Goal: Task Accomplishment & Management: Manage account settings

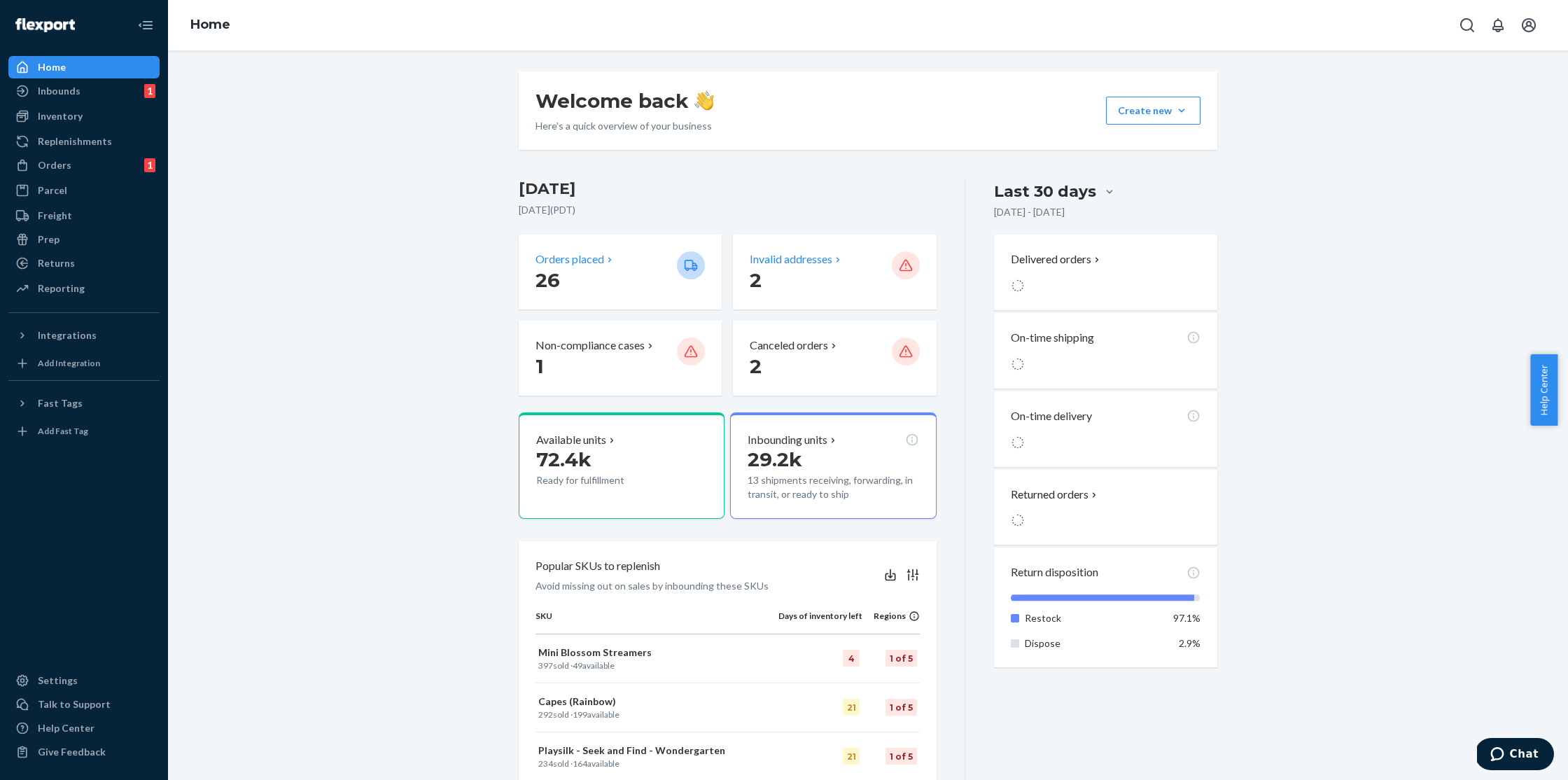
click at [765, 263] on p "Invalid addresses" at bounding box center [791, 259] width 83 height 16
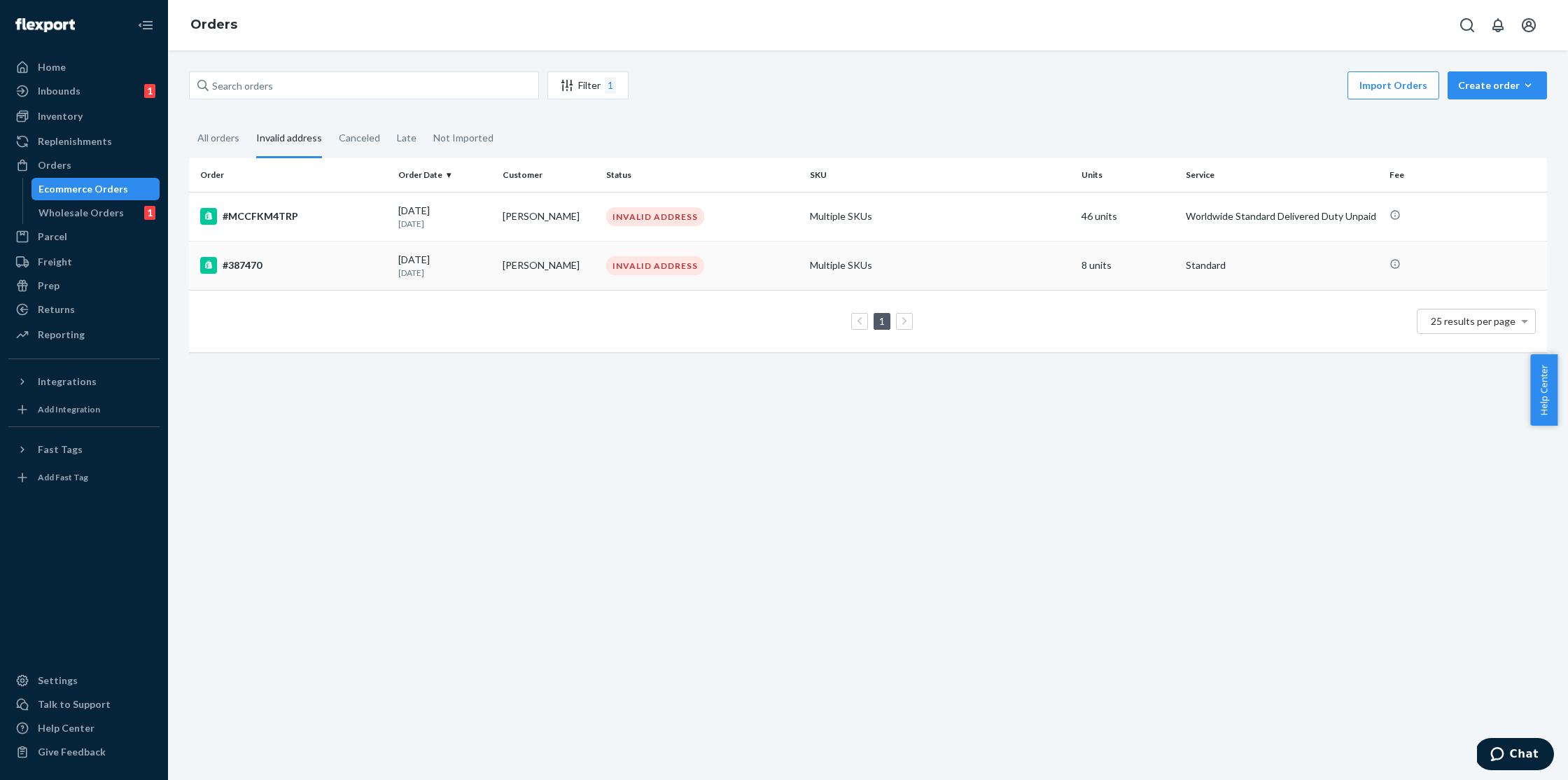
click at [270, 259] on div "#387470" at bounding box center [293, 265] width 187 height 17
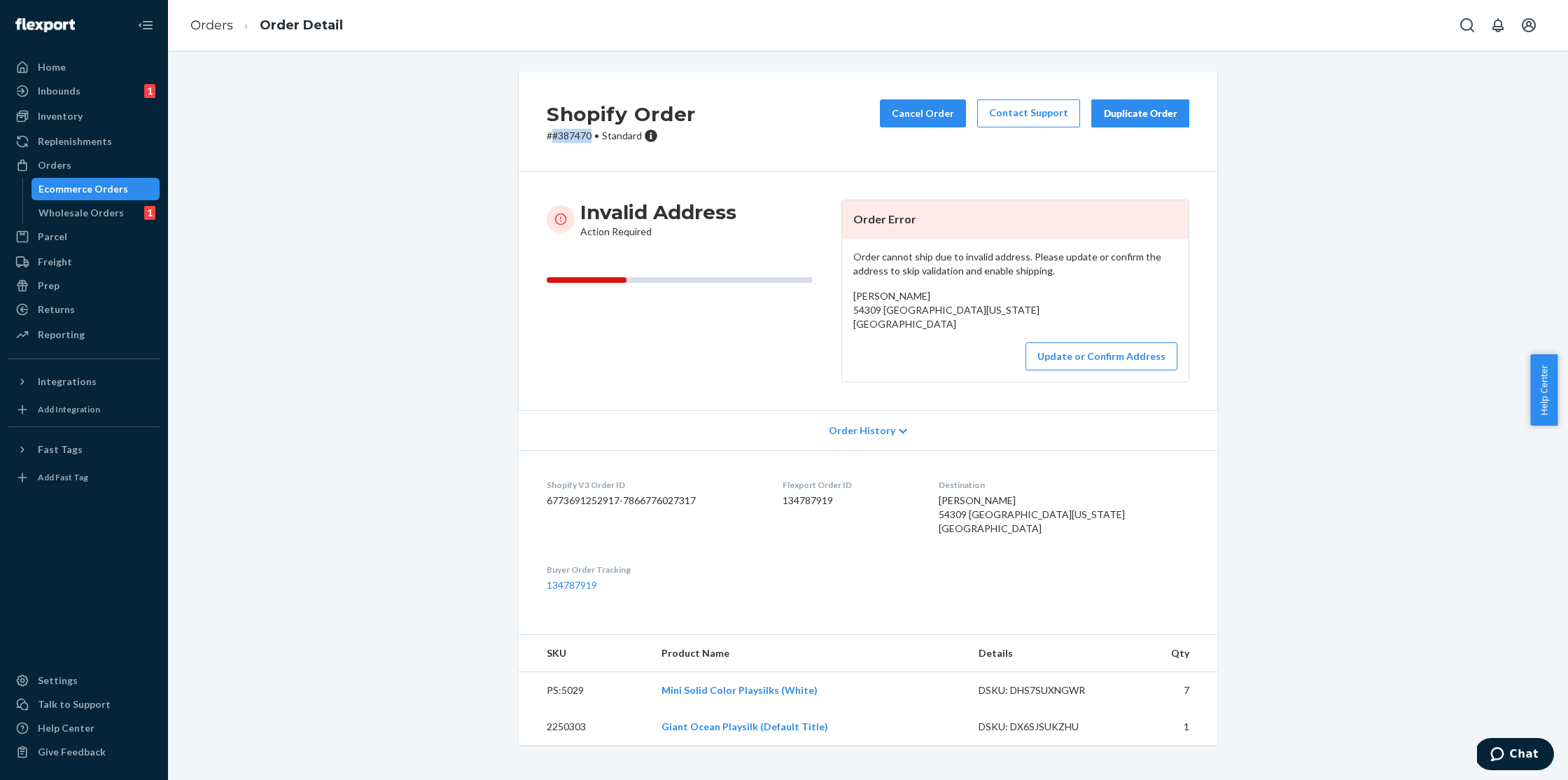
drag, startPoint x: 587, startPoint y: 138, endPoint x: 549, endPoint y: 141, distance: 38.1
click at [549, 141] on p "# #387470 • Standard" at bounding box center [621, 136] width 149 height 14
copy p "#387470"
drag, startPoint x: 848, startPoint y: 309, endPoint x: 1001, endPoint y: 324, distance: 153.7
click at [1001, 324] on div "[PERSON_NAME] 54309 [GEOGRAPHIC_DATA][US_STATE] [GEOGRAPHIC_DATA]" at bounding box center [1014, 310] width 324 height 42
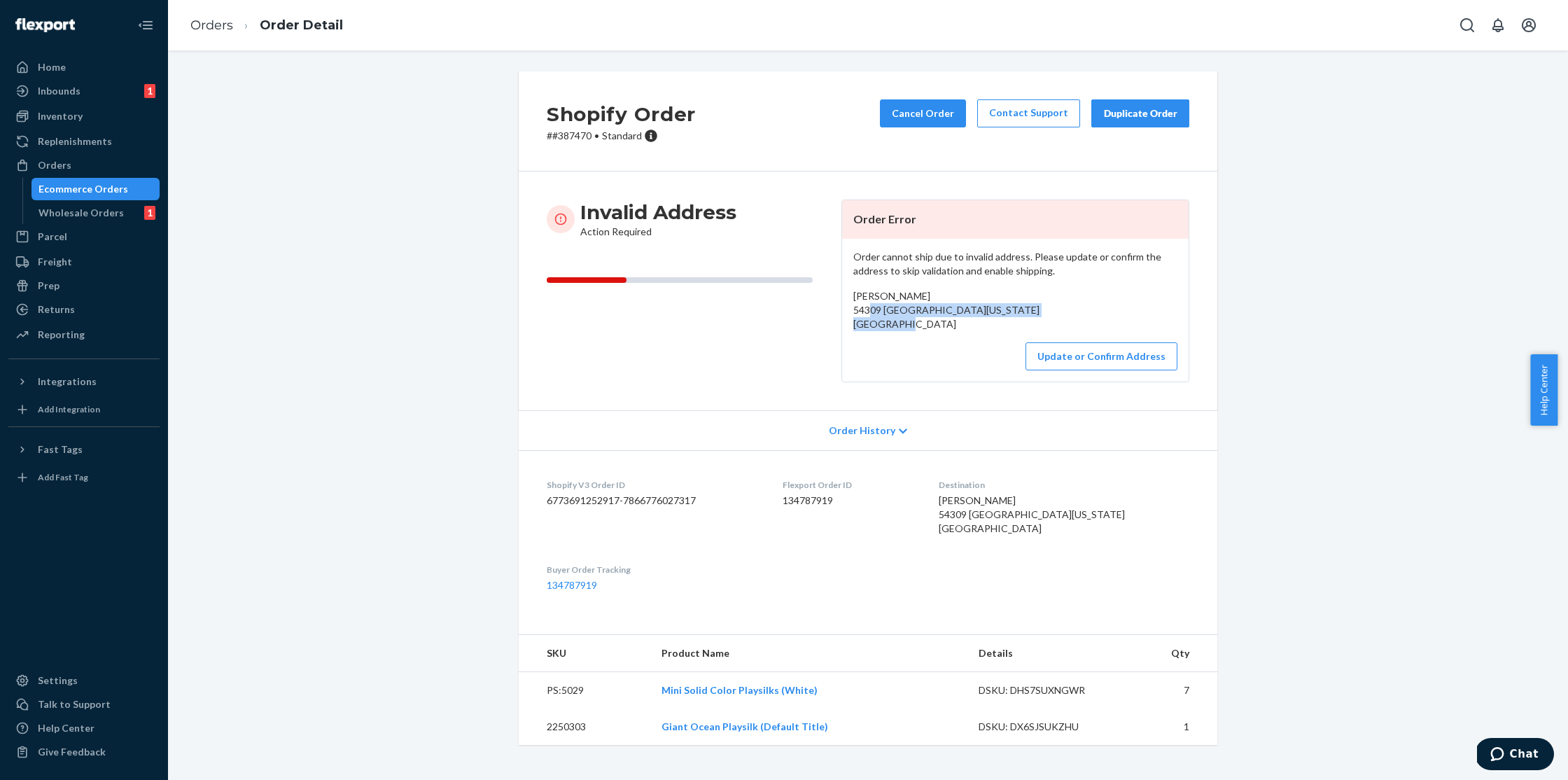
copy span "[STREET_ADDRESS][US_STATE]"
drag, startPoint x: 926, startPoint y: 292, endPoint x: 849, endPoint y: 300, distance: 77.4
click at [853, 300] on div "[PERSON_NAME] 54309 [GEOGRAPHIC_DATA][US_STATE] [GEOGRAPHIC_DATA]" at bounding box center [1014, 310] width 324 height 42
copy span "[PERSON_NAME]"
click at [217, 31] on link "Orders" at bounding box center [211, 25] width 43 height 16
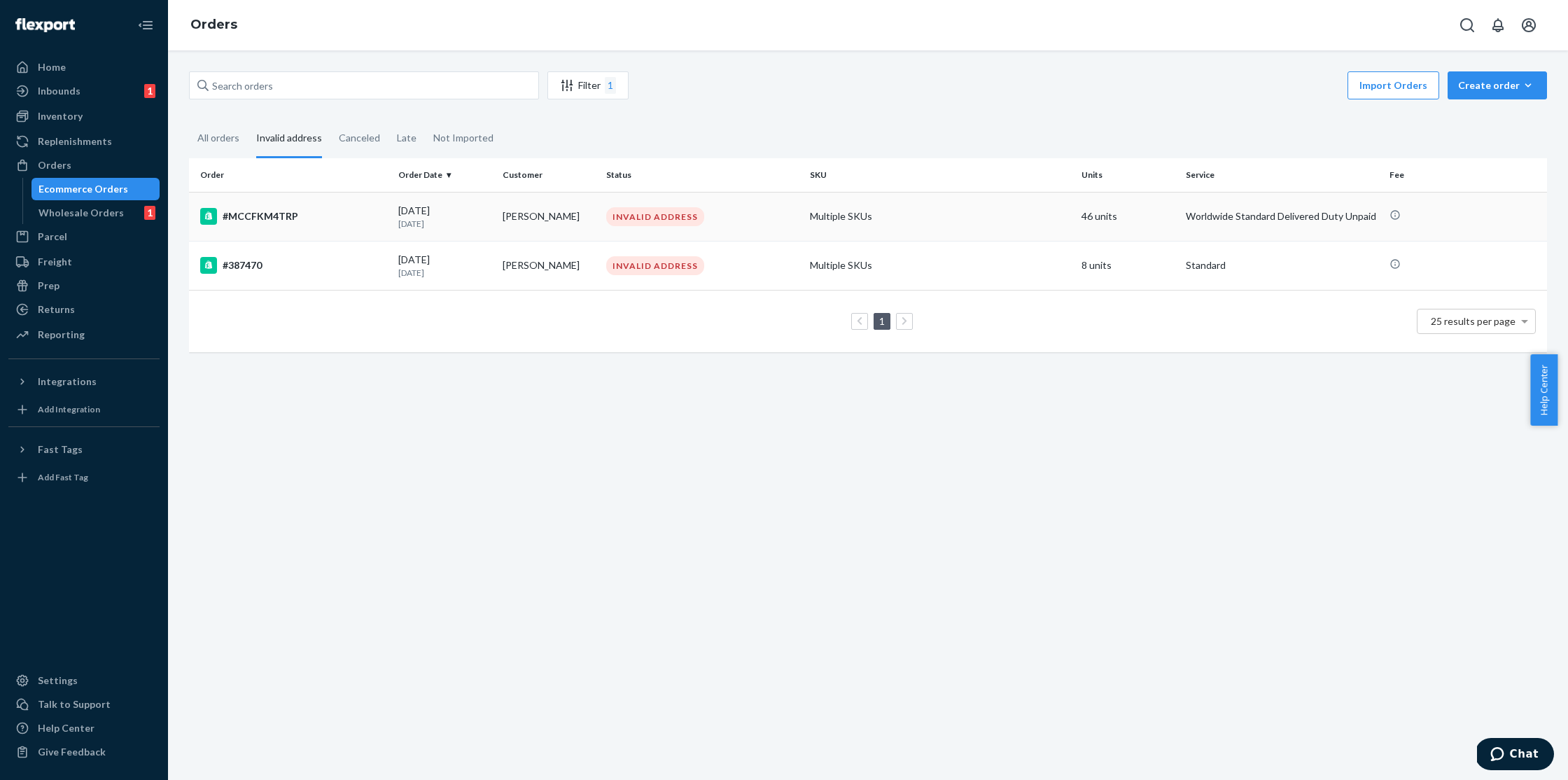
click at [287, 222] on div "#MCCFKM4TRP" at bounding box center [293, 216] width 187 height 17
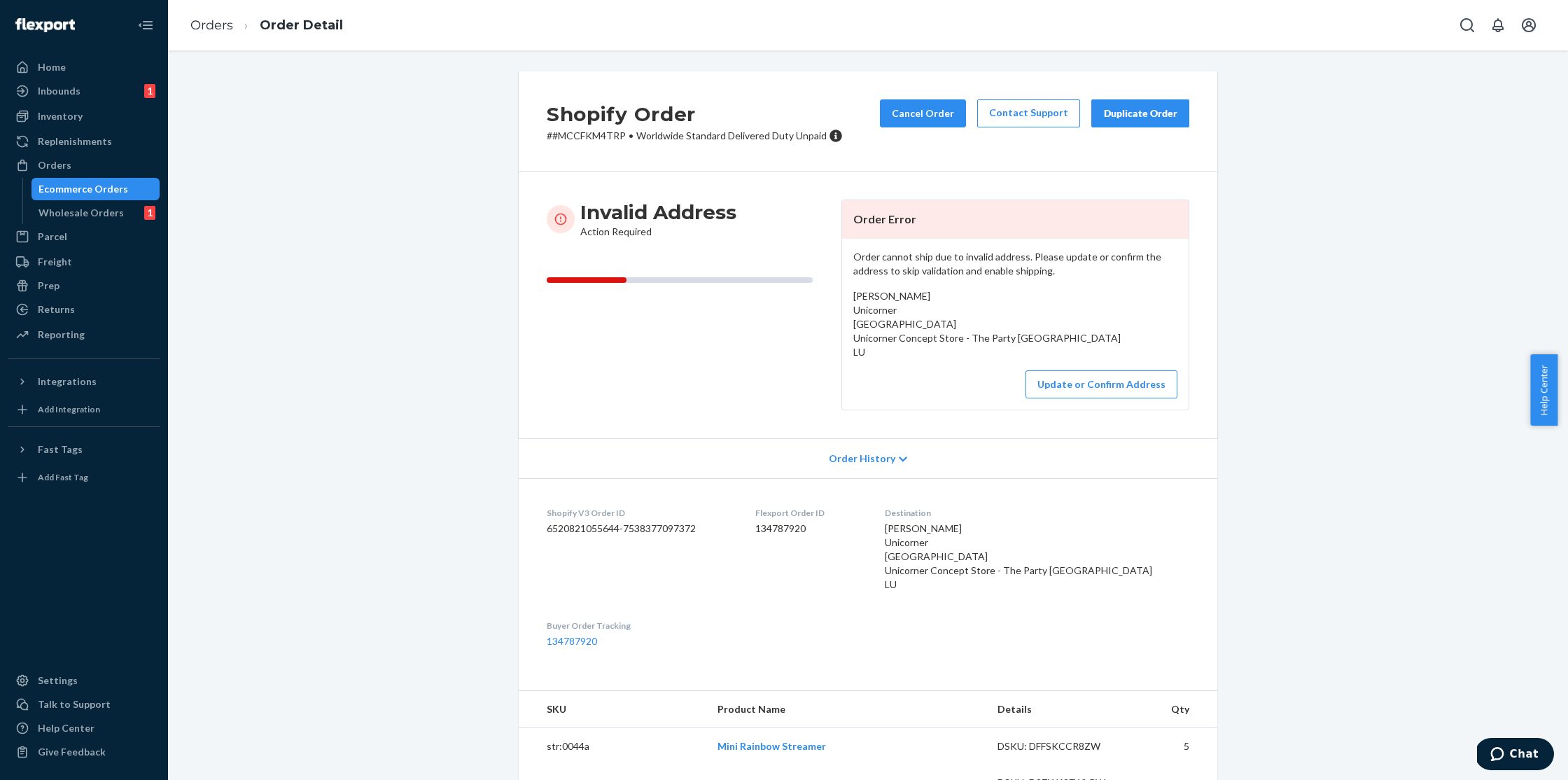
click at [621, 137] on p "# #MCCFKM4TRP • Worldwide Standard Delivered Duty Unpaid" at bounding box center [694, 136] width 296 height 14
click at [1164, 398] on button "Update or Confirm Address" at bounding box center [1101, 384] width 152 height 28
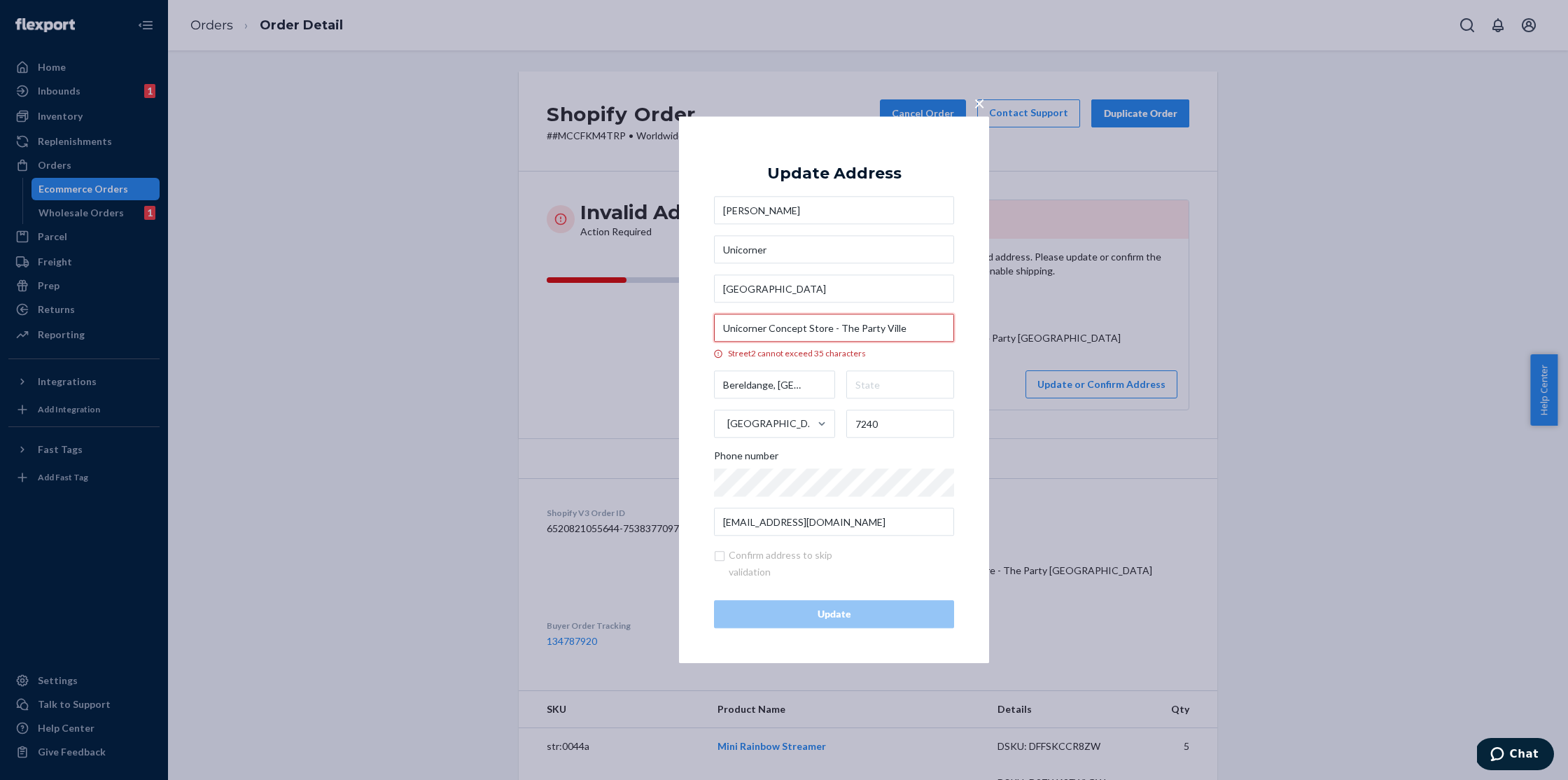
click at [838, 330] on input "Unicorner Concept Store - The Party Ville" at bounding box center [834, 328] width 240 height 28
click at [916, 334] on input "Unicorner Concept Store The Party Ville" at bounding box center [834, 328] width 240 height 28
click at [843, 330] on input "Unicorner Concept Store The Party Ville" at bounding box center [834, 328] width 240 height 28
drag, startPoint x: 850, startPoint y: 330, endPoint x: 833, endPoint y: 328, distance: 17.1
click at [833, 328] on input "Unicorner Concept Store The Party Ville" at bounding box center [834, 328] width 240 height 28
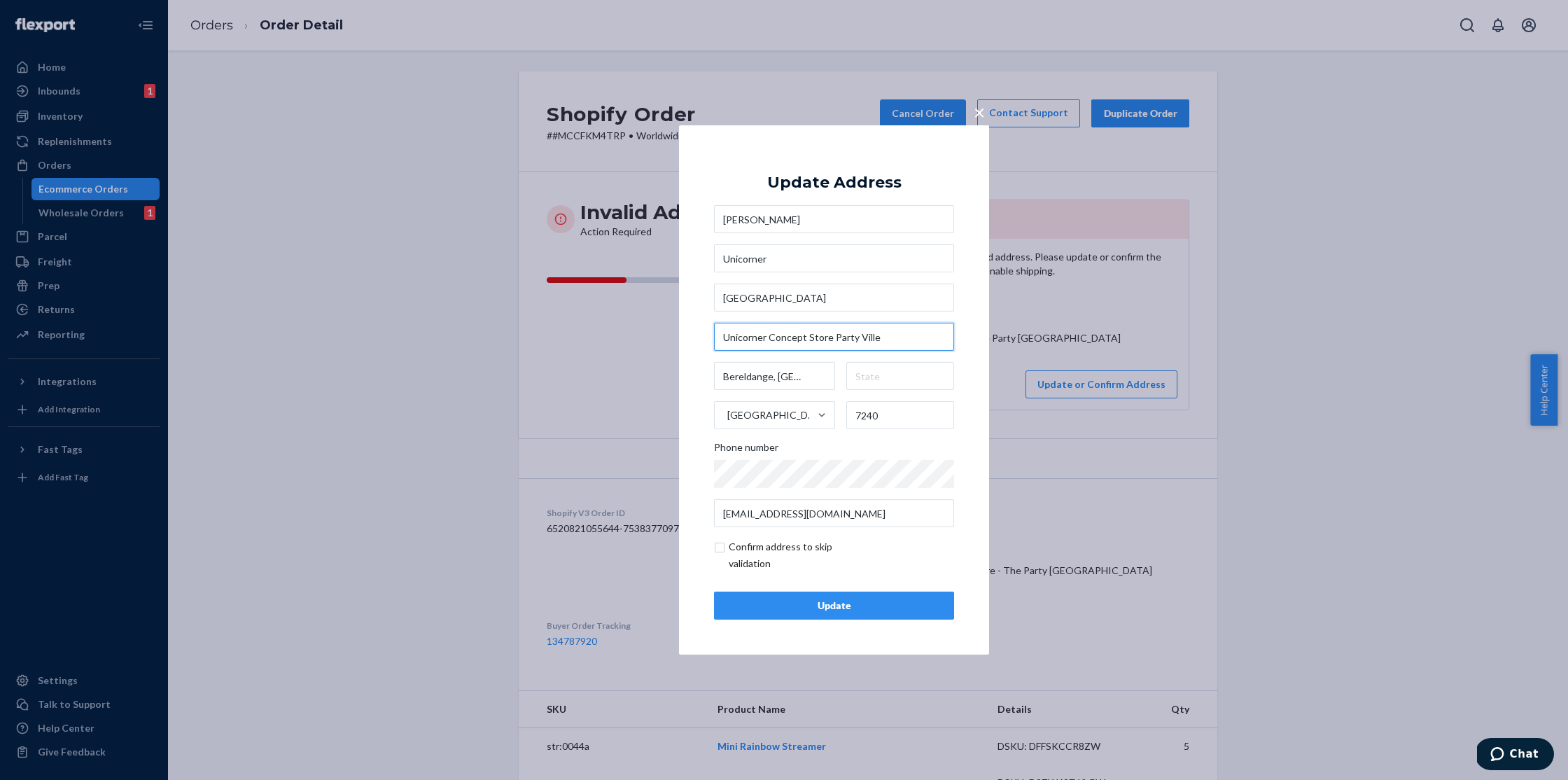
type input "Unicorner Concept Store Party Ville"
click at [846, 610] on div "Update" at bounding box center [834, 605] width 217 height 14
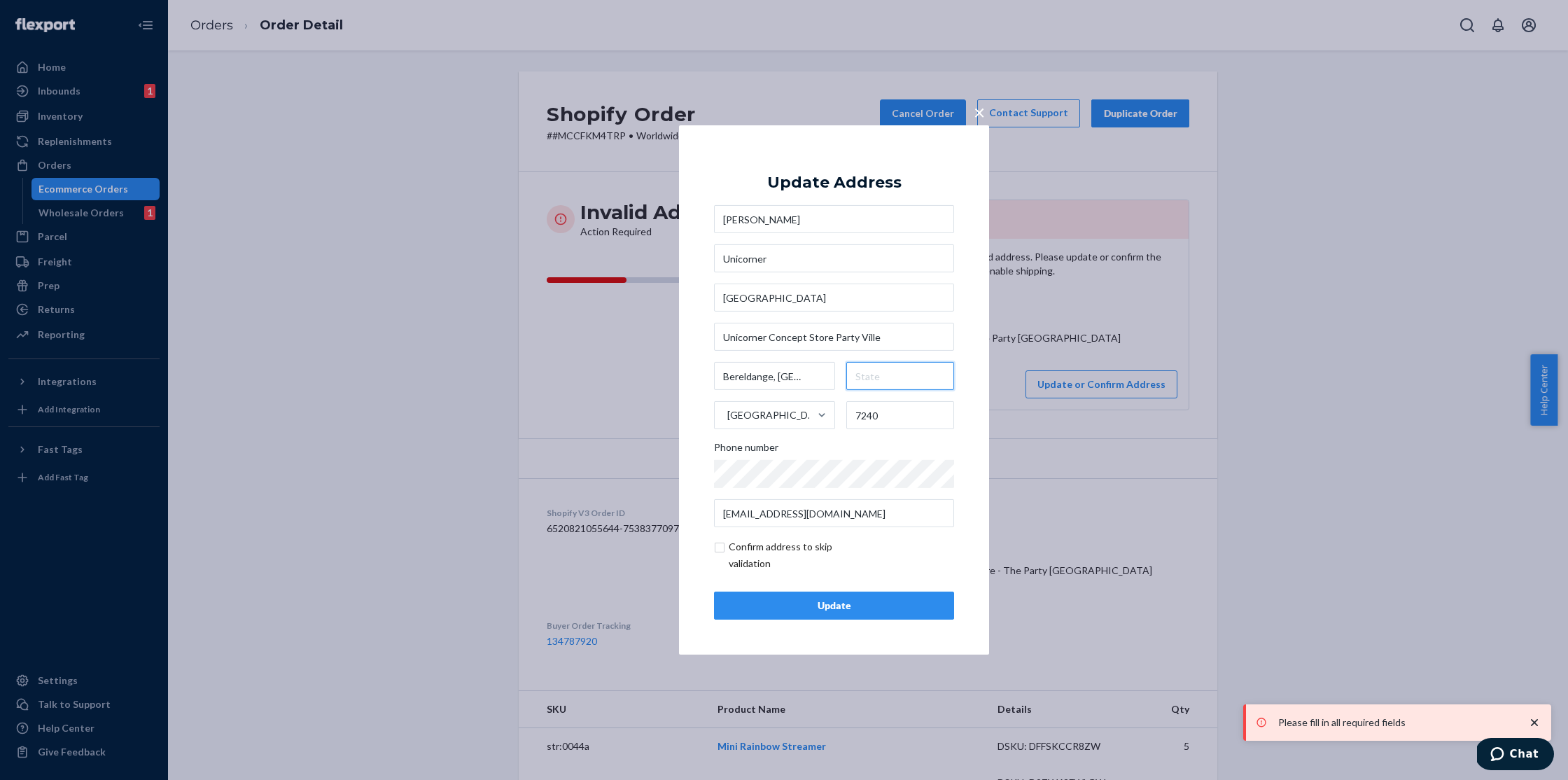
click at [880, 376] on input "text" at bounding box center [900, 376] width 108 height 28
type input "[GEOGRAPHIC_DATA]"
click at [851, 606] on div "Update" at bounding box center [834, 605] width 217 height 14
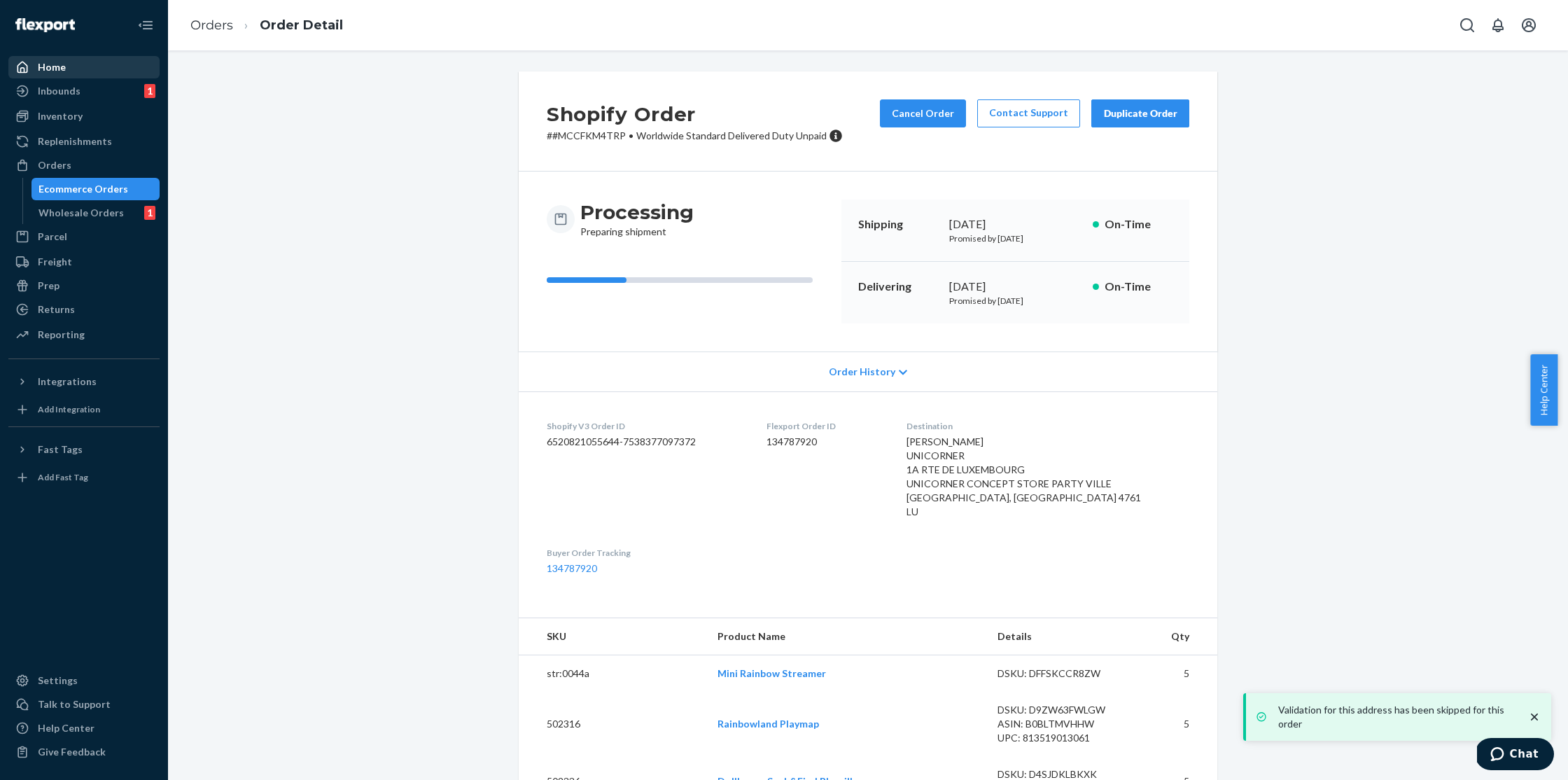
click at [57, 65] on div "Home" at bounding box center [52, 67] width 28 height 14
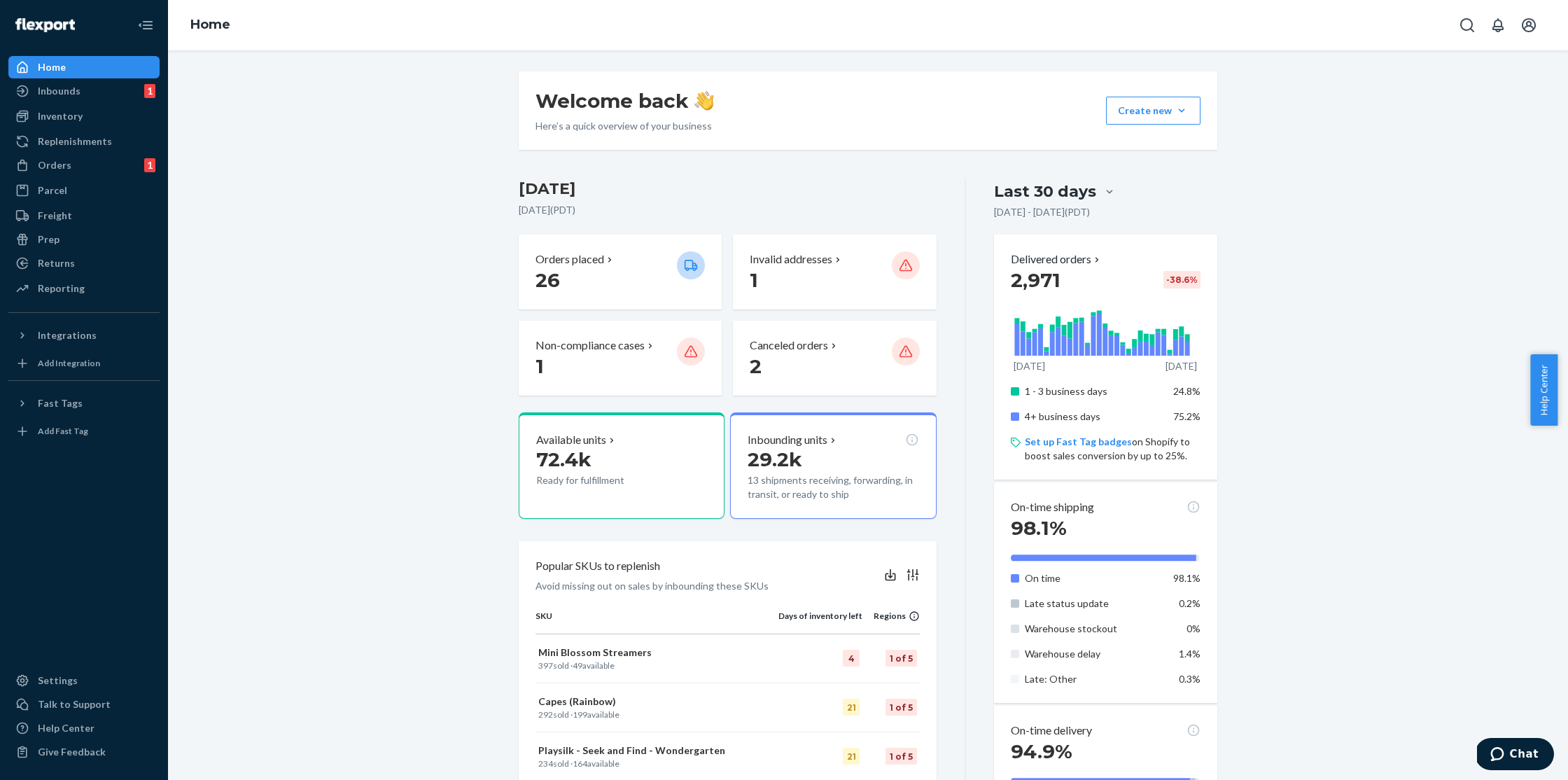
click at [796, 178] on h3 "[DATE]" at bounding box center [727, 190] width 418 height 23
click at [77, 121] on div "Inventory" at bounding box center [59, 116] width 45 height 14
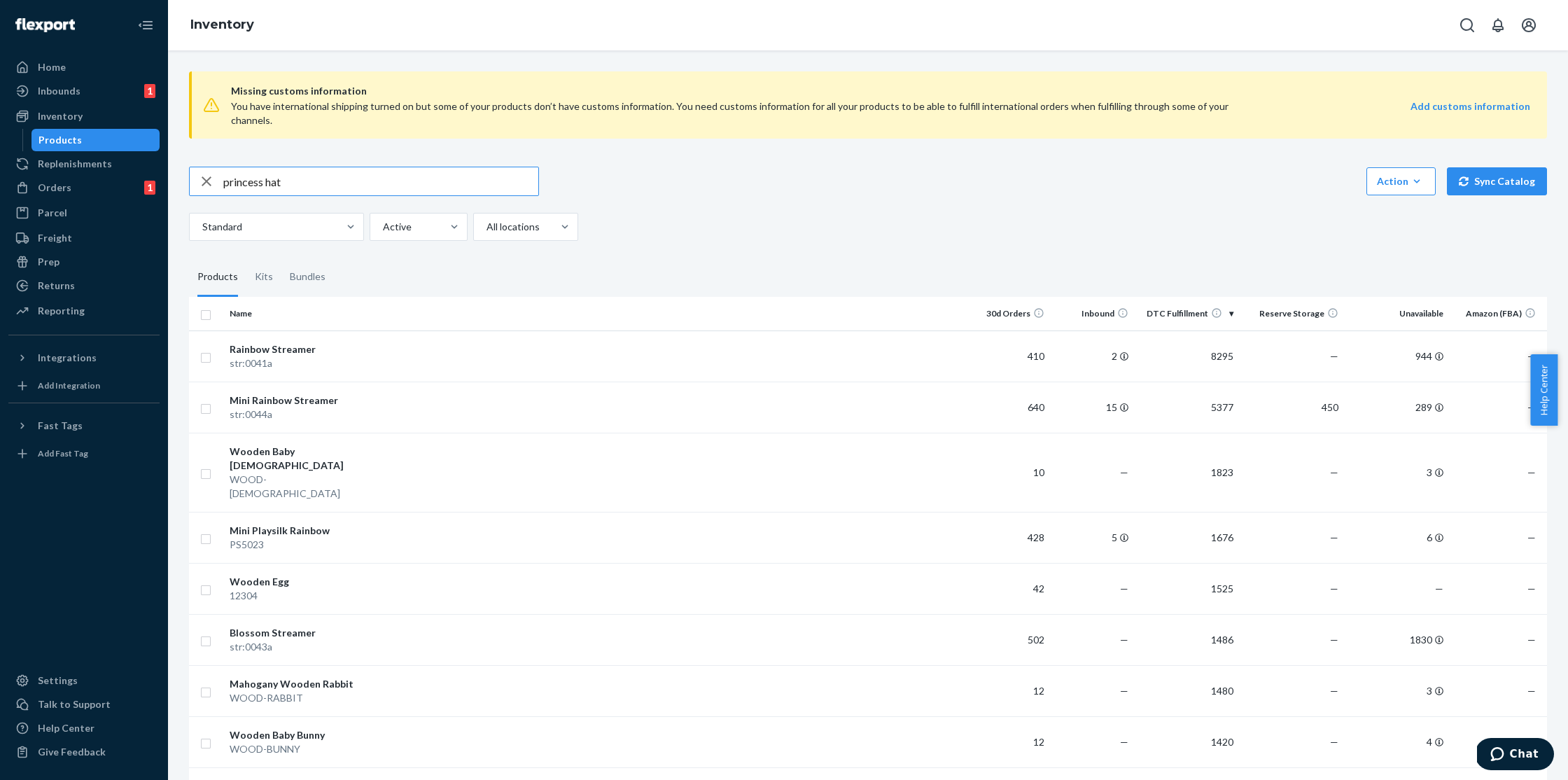
type input "princess hat"
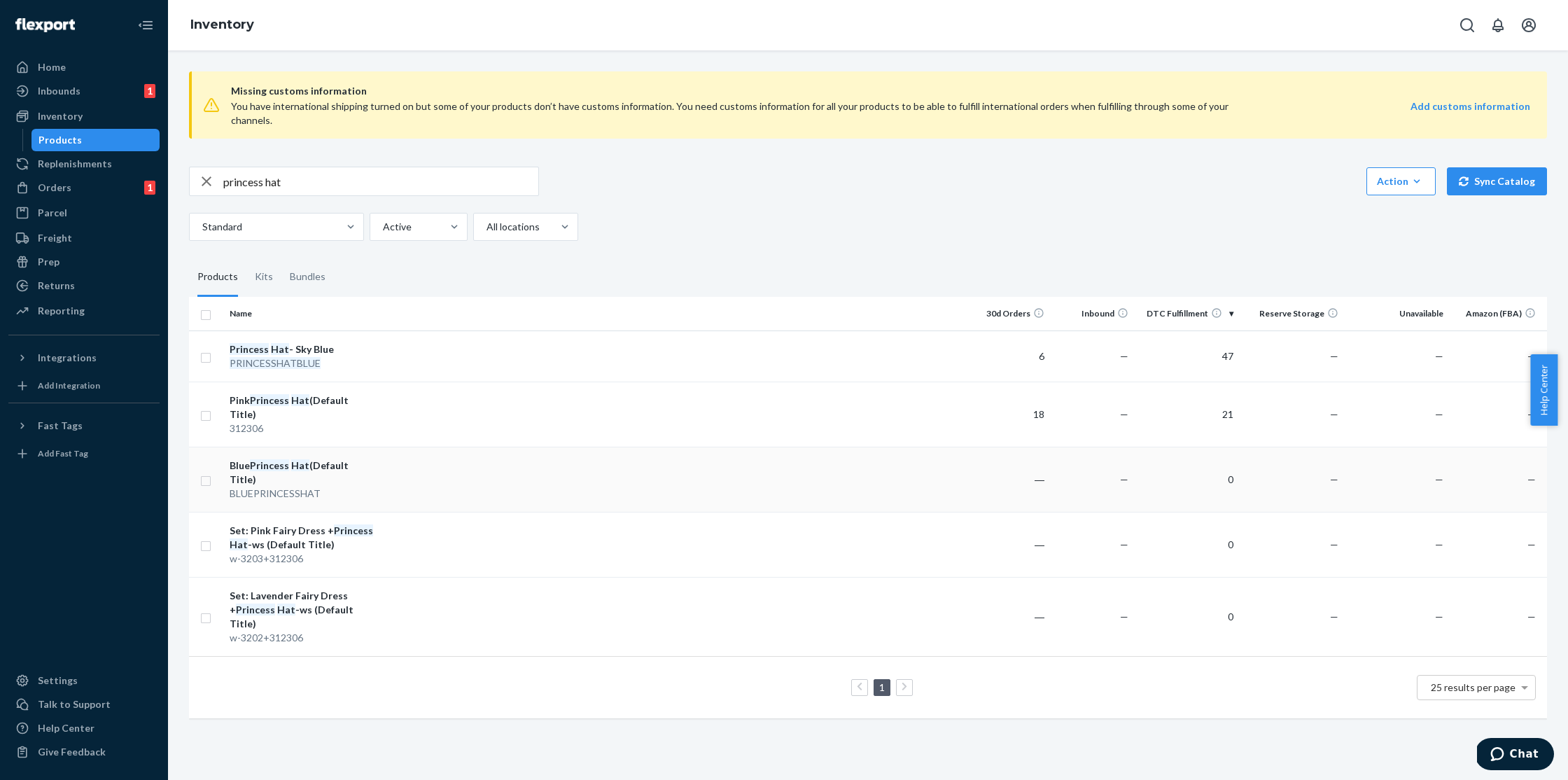
click at [366, 446] on td "Blue Princess Hat (Default Title) BLUEPRINCESSHAT" at bounding box center [303, 479] width 157 height 66
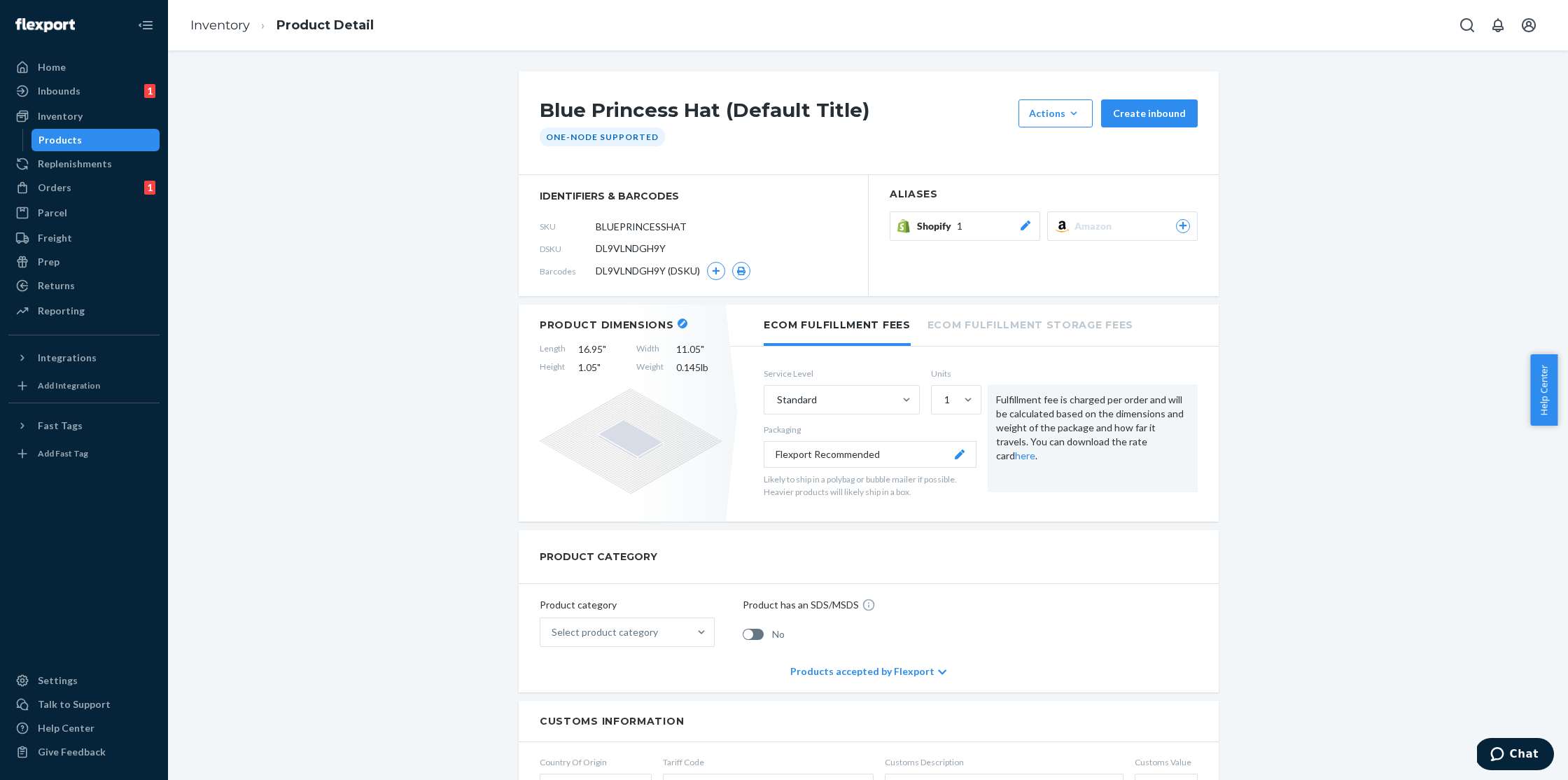
click at [959, 231] on div "Shopify 1" at bounding box center [974, 226] width 115 height 14
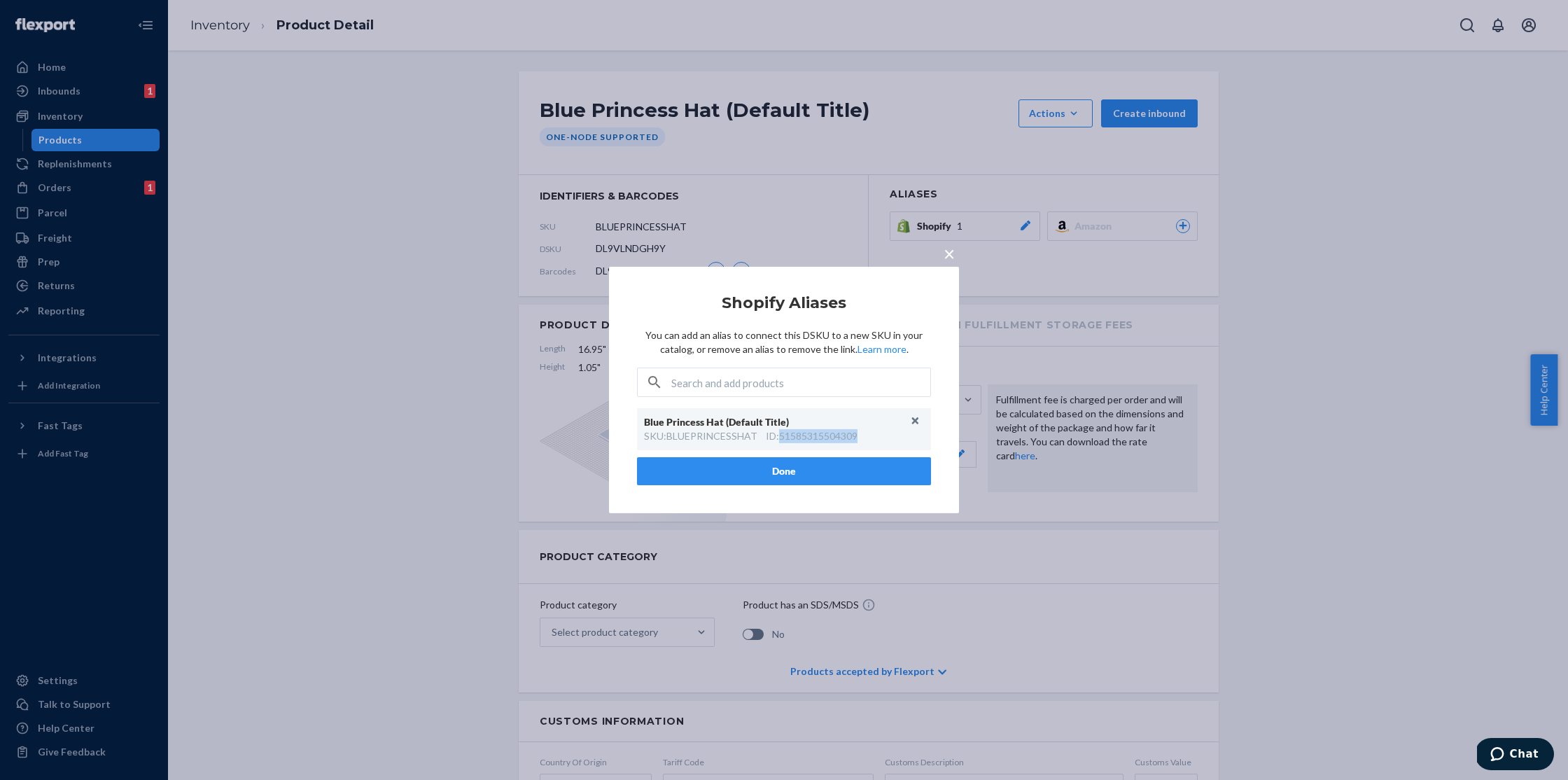
drag, startPoint x: 875, startPoint y: 435, endPoint x: 781, endPoint y: 438, distance: 94.0
click at [781, 438] on div "SKU : BLUEPRINCESSHAT ID : 51585315504309" at bounding box center [784, 436] width 280 height 14
click at [917, 420] on button "Unlink" at bounding box center [916, 421] width 21 height 21
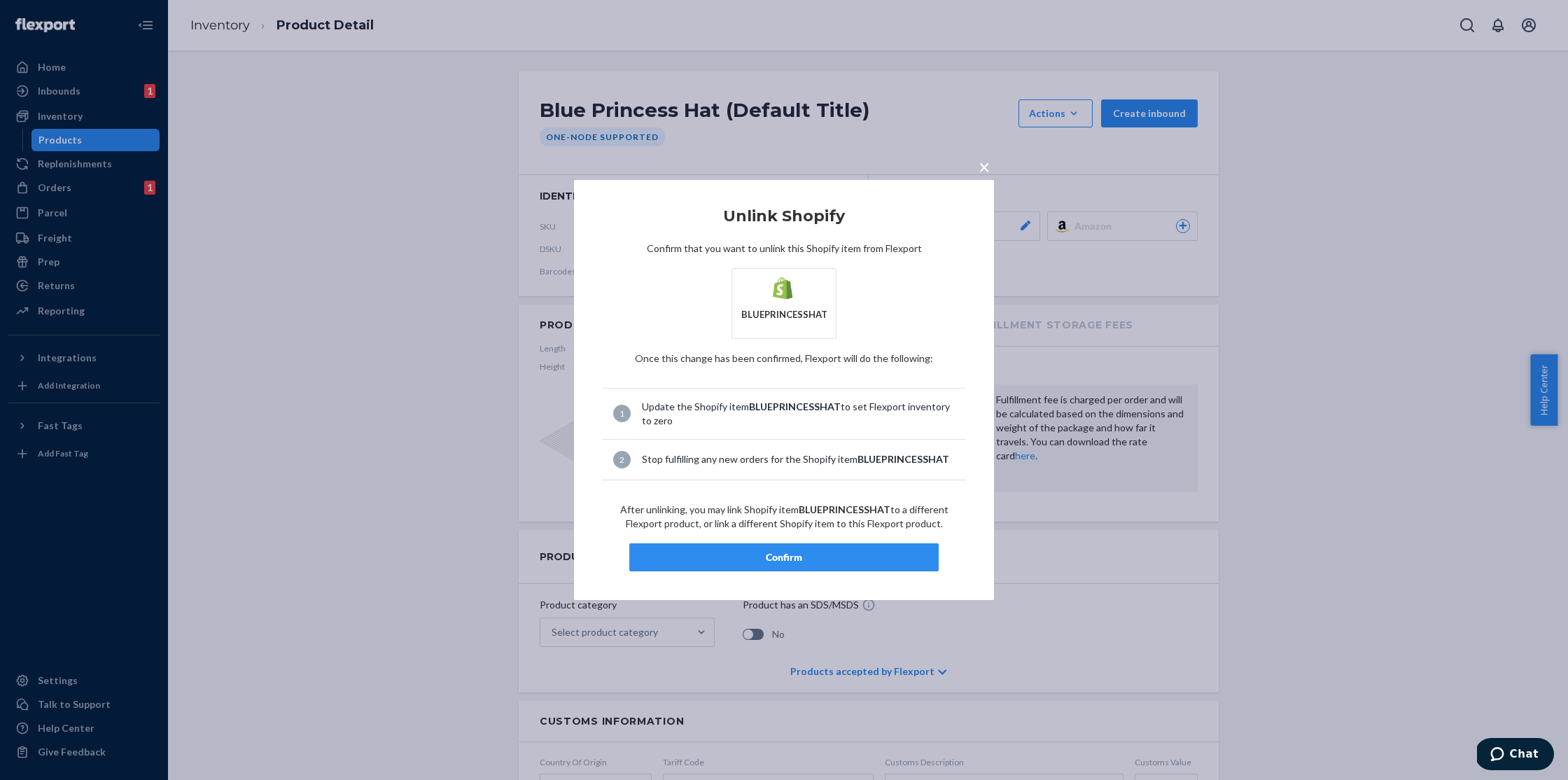
click at [822, 553] on div "Confirm" at bounding box center [783, 557] width 285 height 14
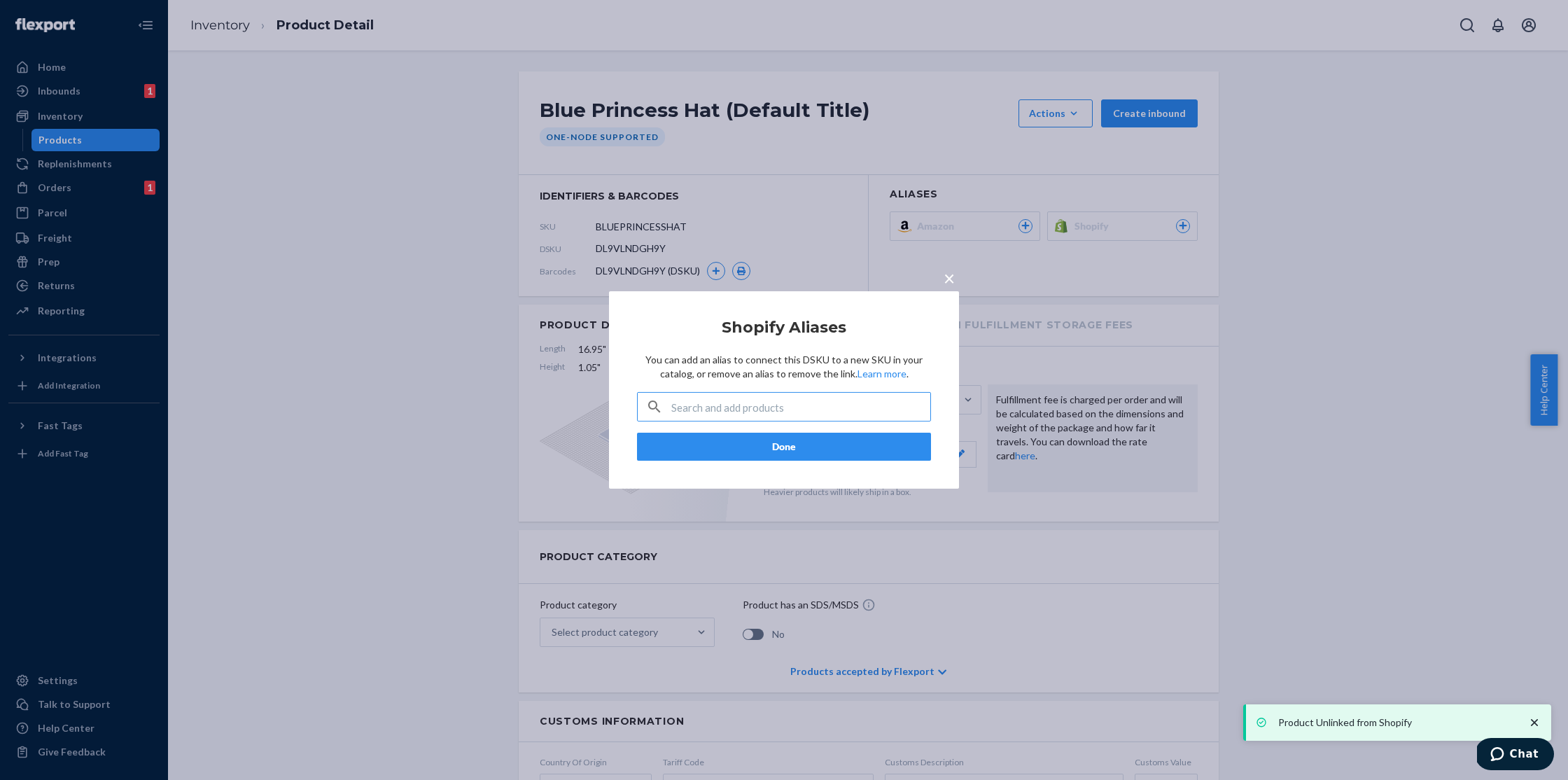
click at [438, 168] on div "× Shopify Aliases You can add an alias to connect this DSKU to a new SKU in you…" at bounding box center [784, 390] width 1568 height 780
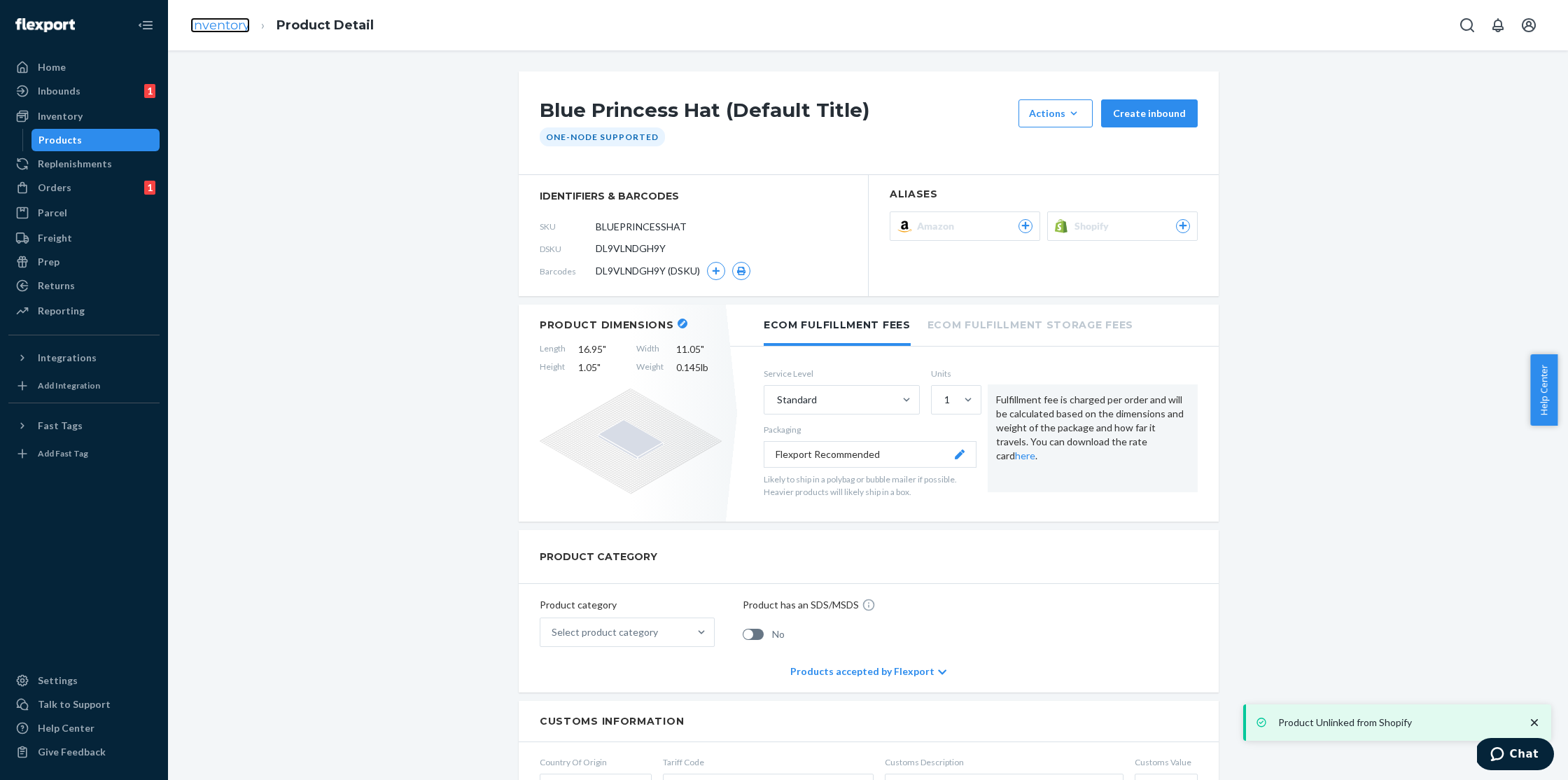
click at [232, 26] on link "Inventory" at bounding box center [220, 25] width 59 height 16
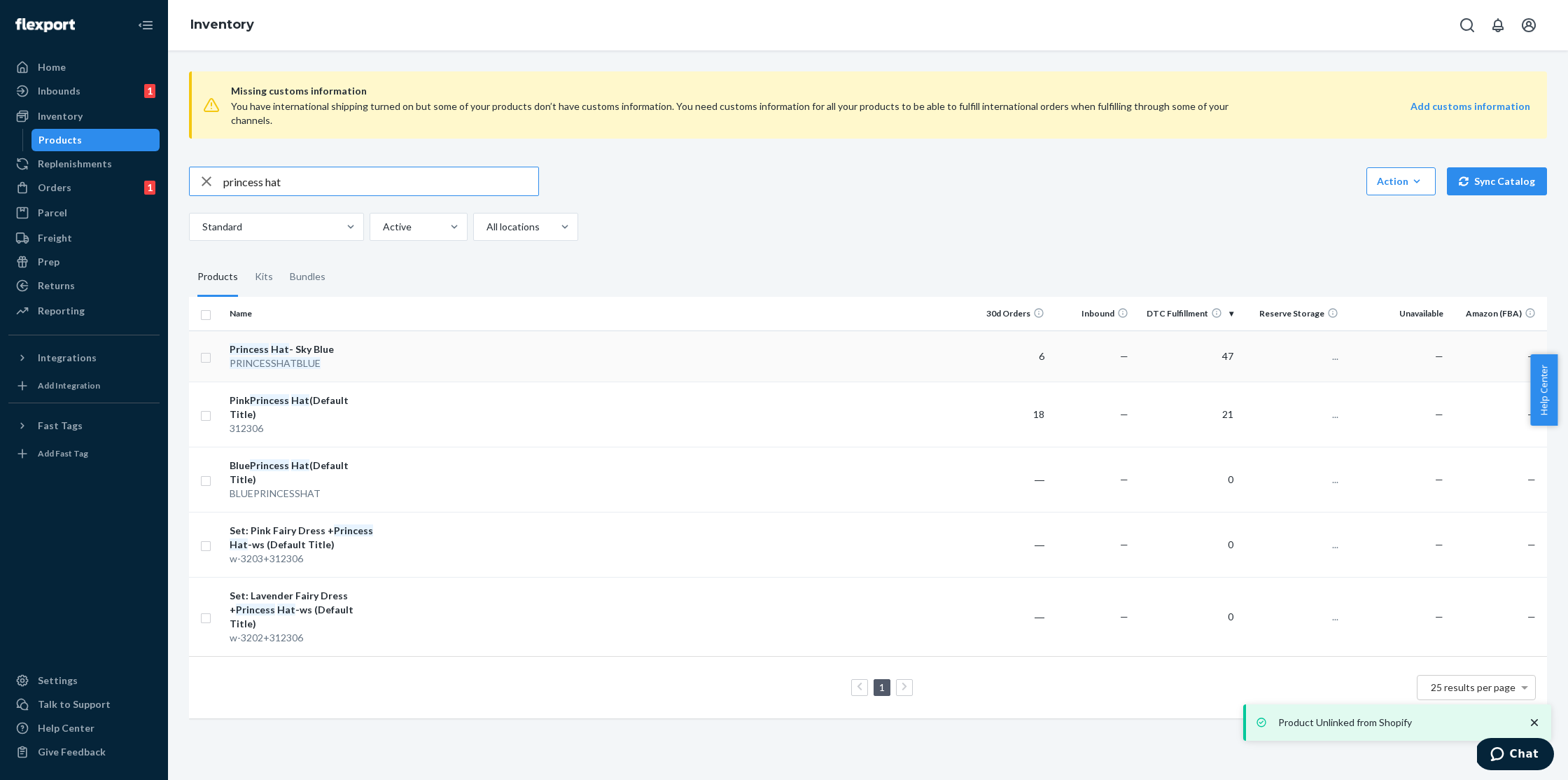
click at [271, 357] on em "PRINCESSHATBLUE" at bounding box center [275, 363] width 91 height 12
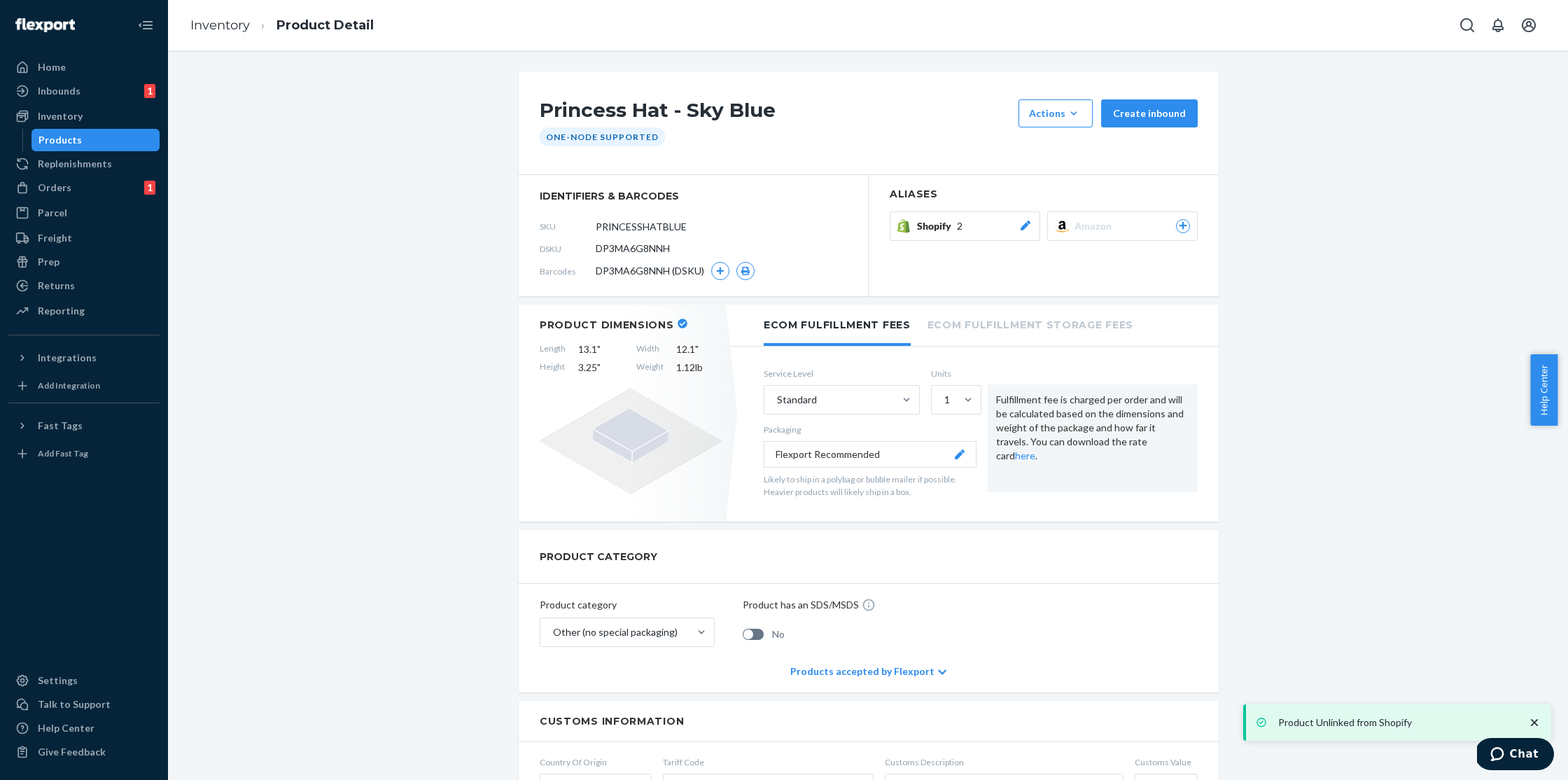
click at [951, 221] on span "Shopify" at bounding box center [937, 226] width 40 height 14
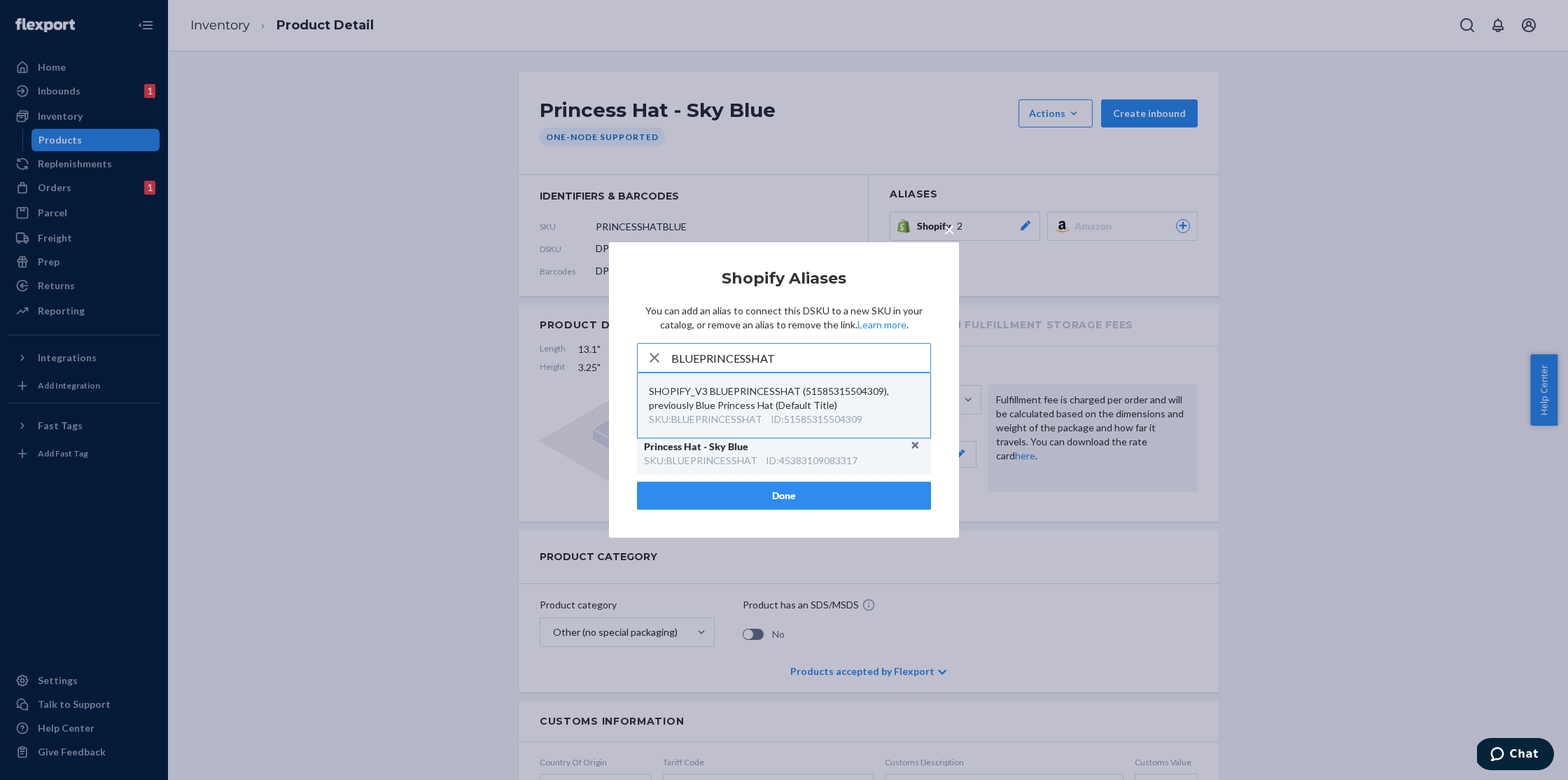
type input "BLUEPRINCESSHAT"
click at [732, 403] on div "SHOPIFY_V3 BLUEPRINCESSHAT (51585315504309), previously Blue Princess Hat (Defa…" at bounding box center [783, 398] width 270 height 28
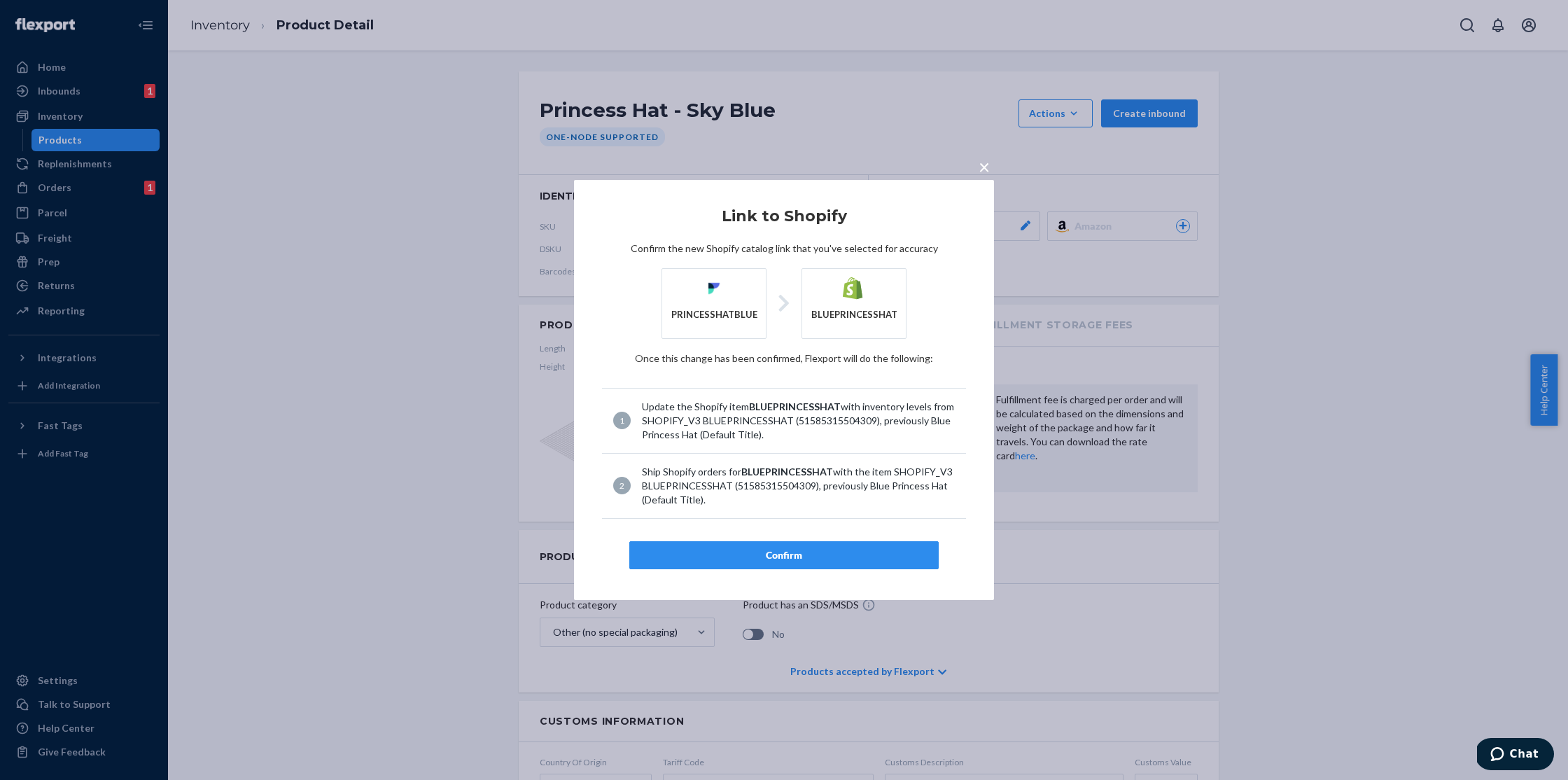
click at [811, 553] on div "Confirm" at bounding box center [783, 556] width 285 height 14
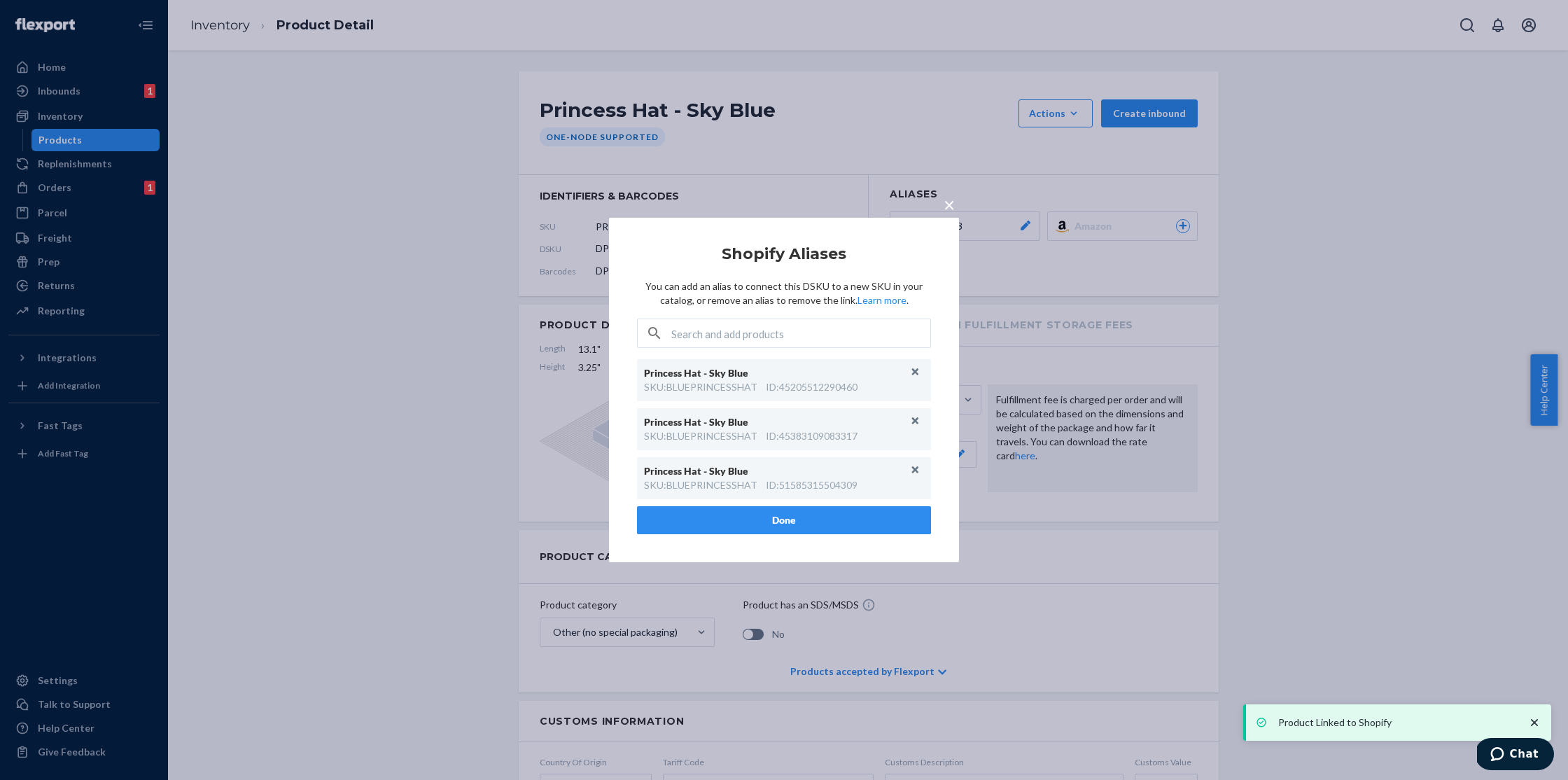
click at [612, 62] on div "× Shopify Aliases You can add an alias to connect this DSKU to a new SKU in you…" at bounding box center [784, 390] width 1568 height 780
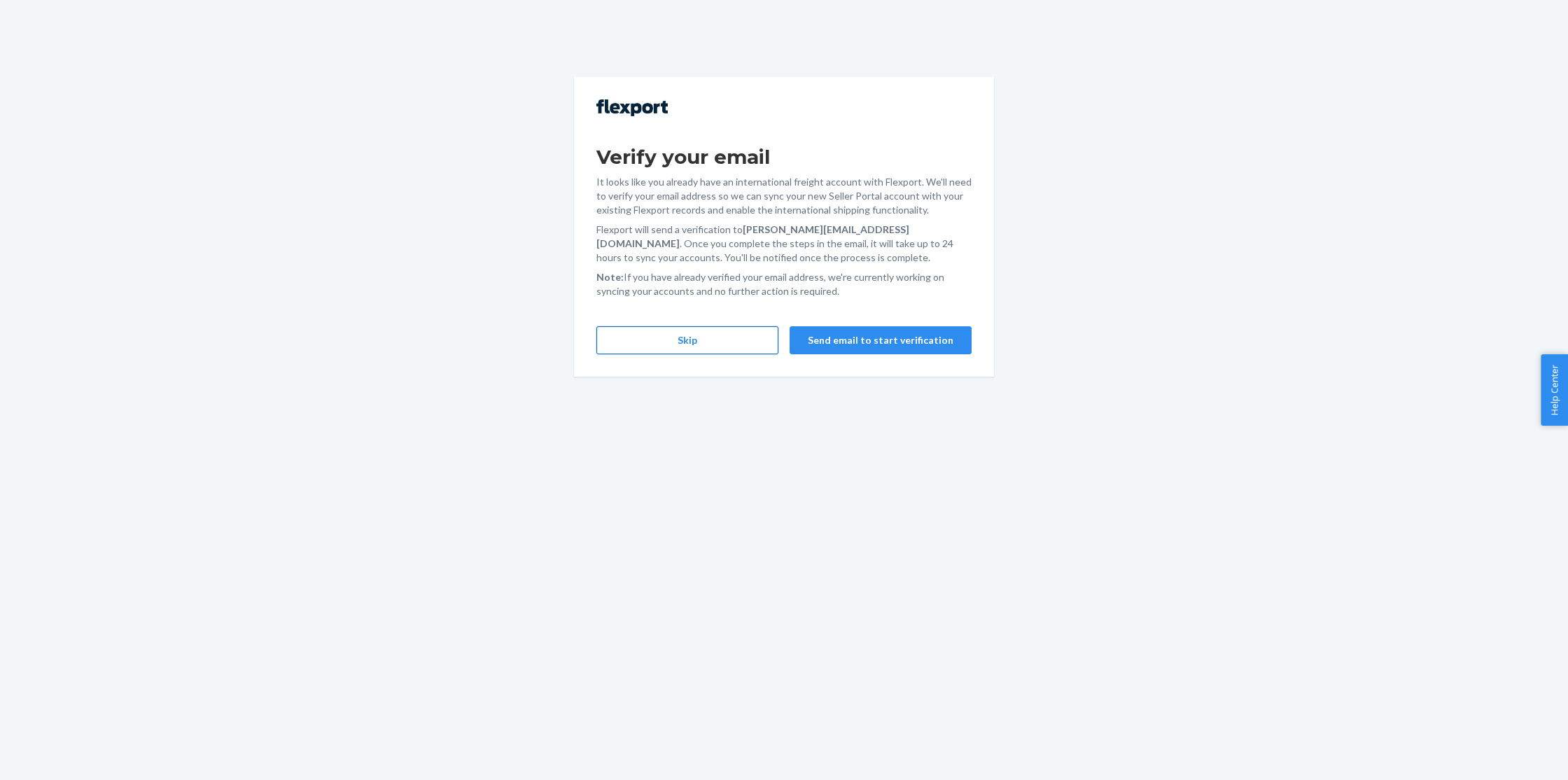
click at [738, 346] on button "Skip" at bounding box center [687, 341] width 182 height 28
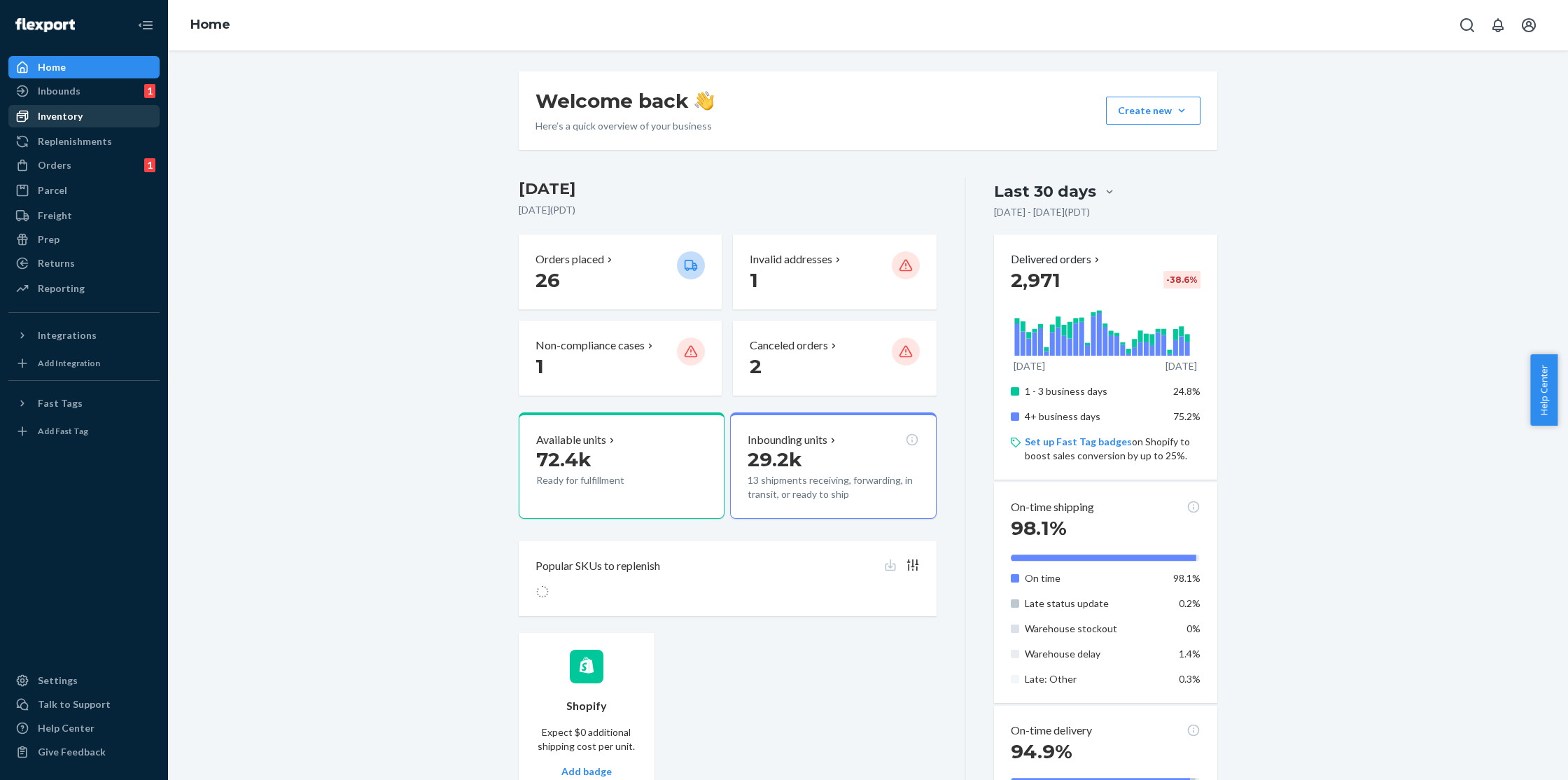
click at [67, 122] on div "Inventory" at bounding box center [59, 116] width 45 height 14
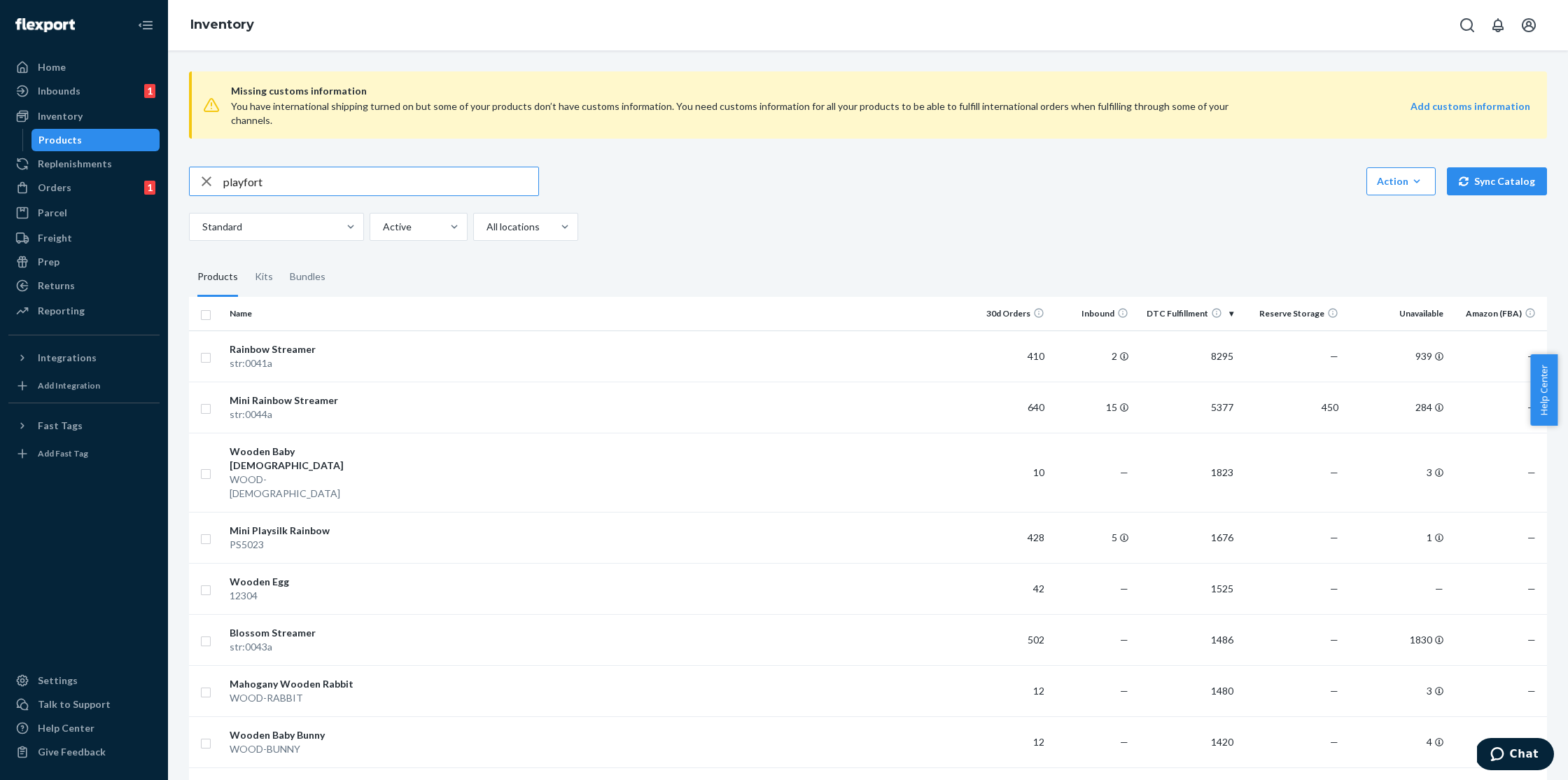
type input "playfort"
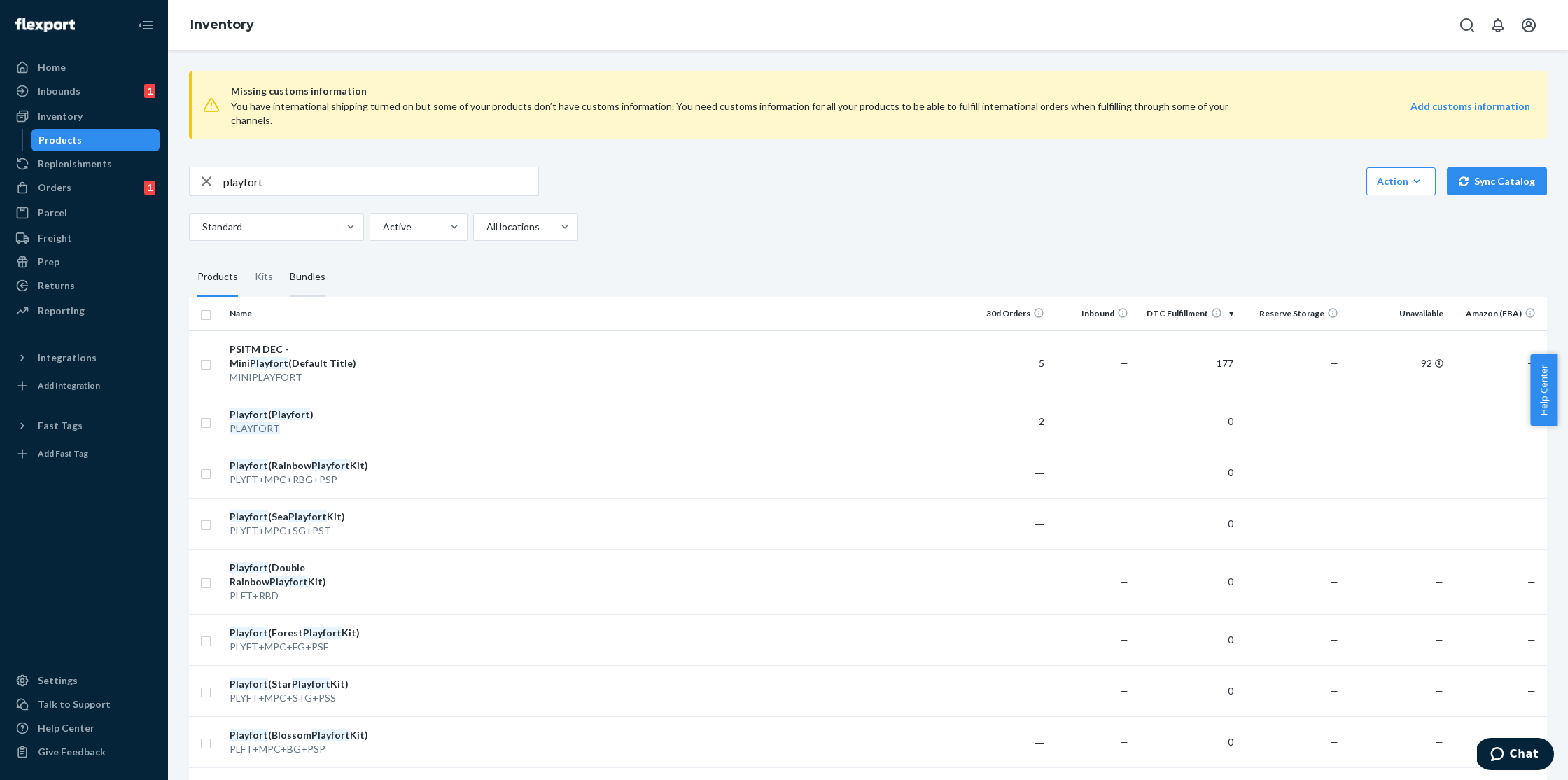
click at [314, 263] on div "Bundles" at bounding box center [307, 277] width 36 height 39
click at [281, 258] on input "Bundles" at bounding box center [281, 258] width 0 height 0
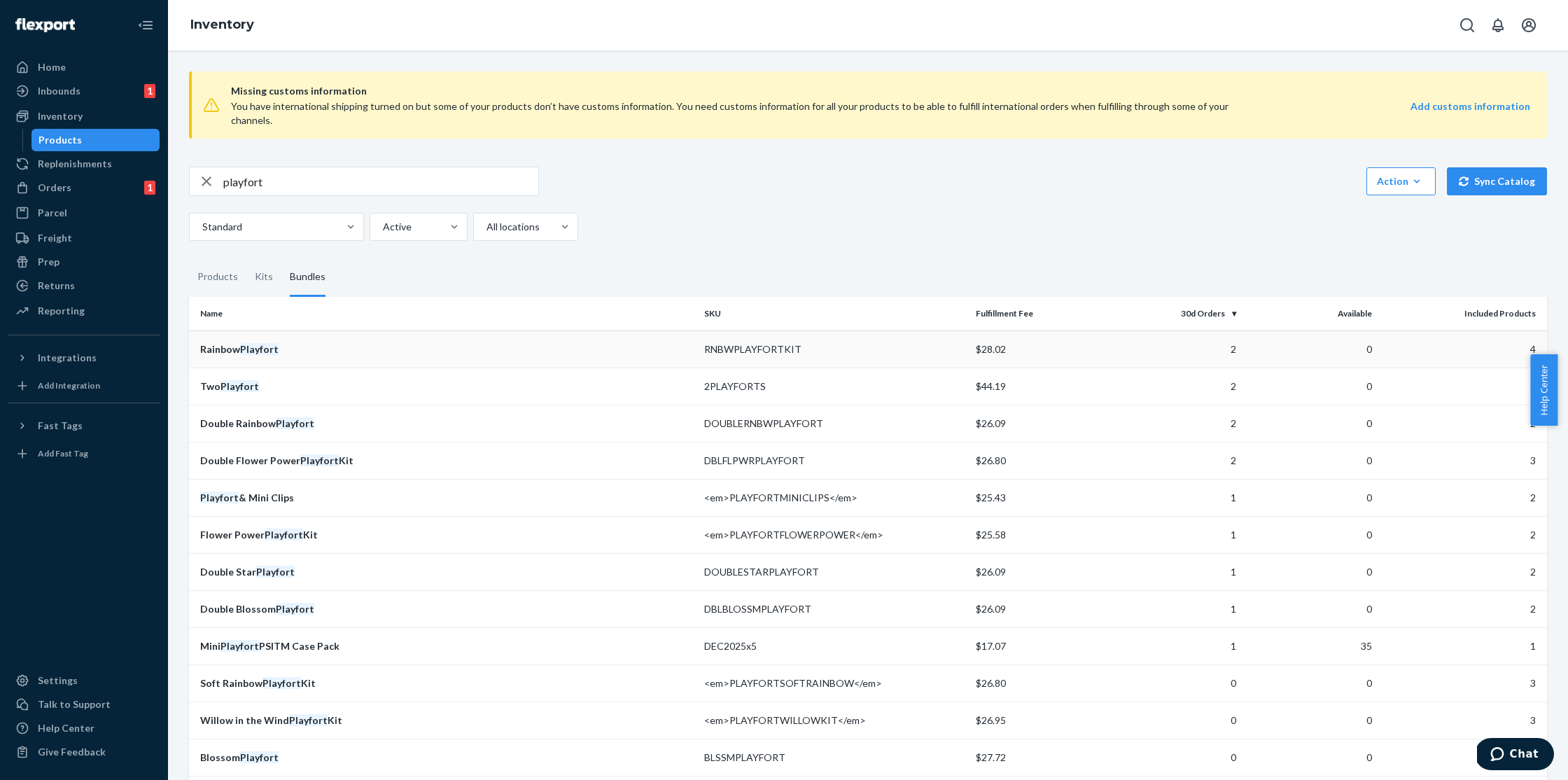
click at [292, 342] on div "Rainbow Playfort" at bounding box center [446, 349] width 492 height 14
click at [263, 380] on div "Two Playfort" at bounding box center [446, 387] width 492 height 14
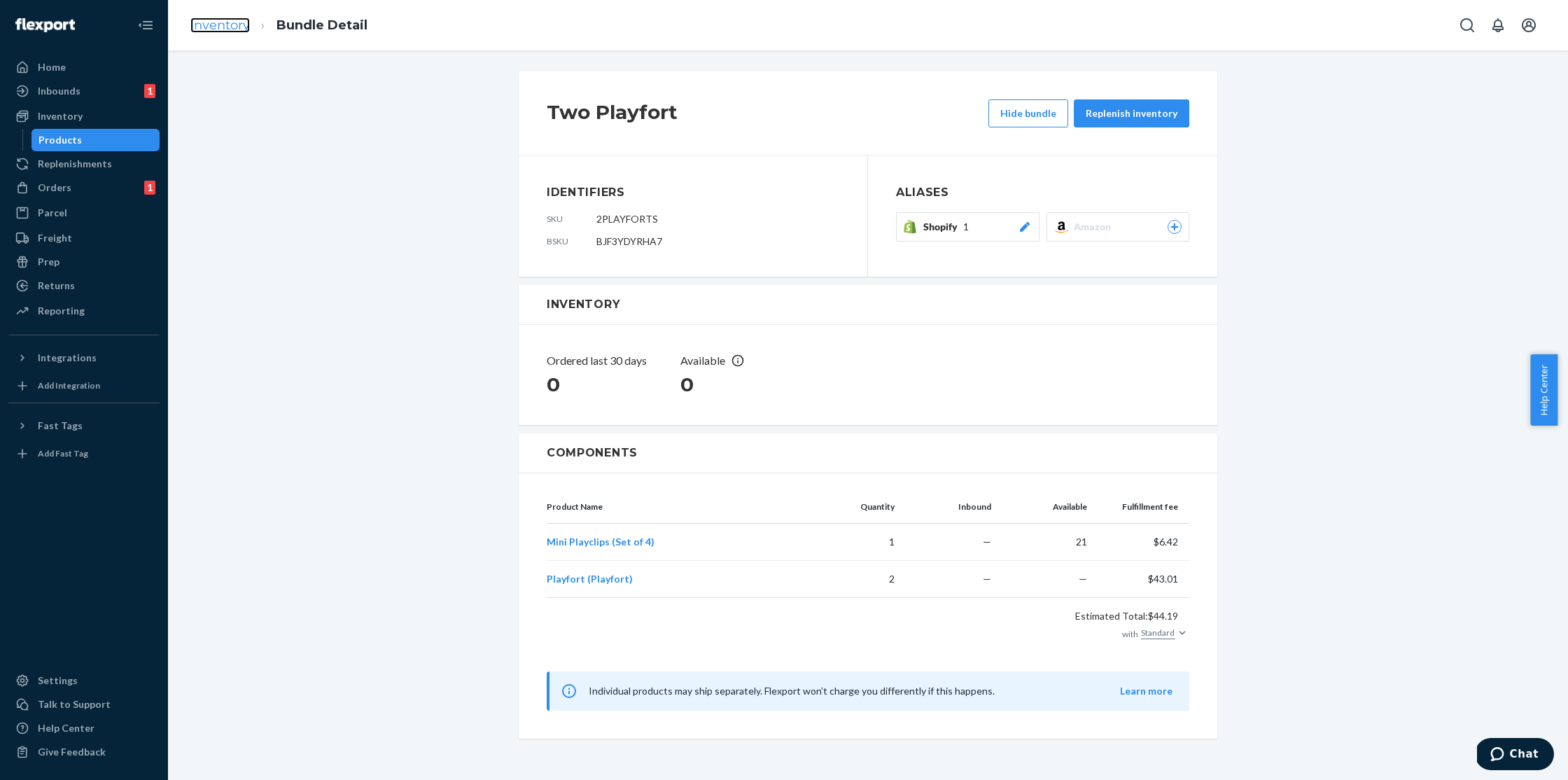
click at [224, 28] on link "Inventory" at bounding box center [220, 25] width 59 height 16
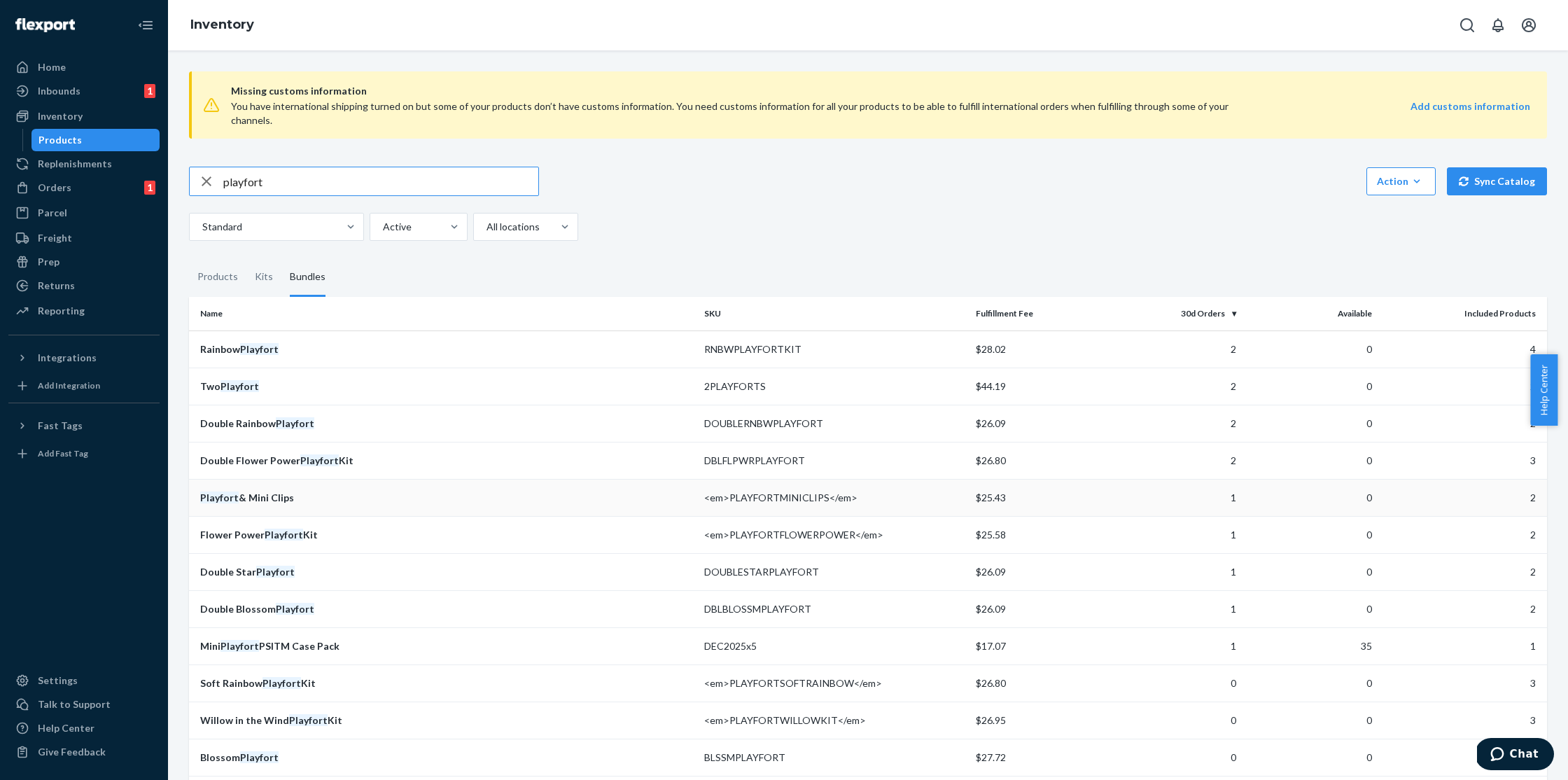
click at [269, 479] on td "Playfort & Mini Clips" at bounding box center [444, 497] width 510 height 37
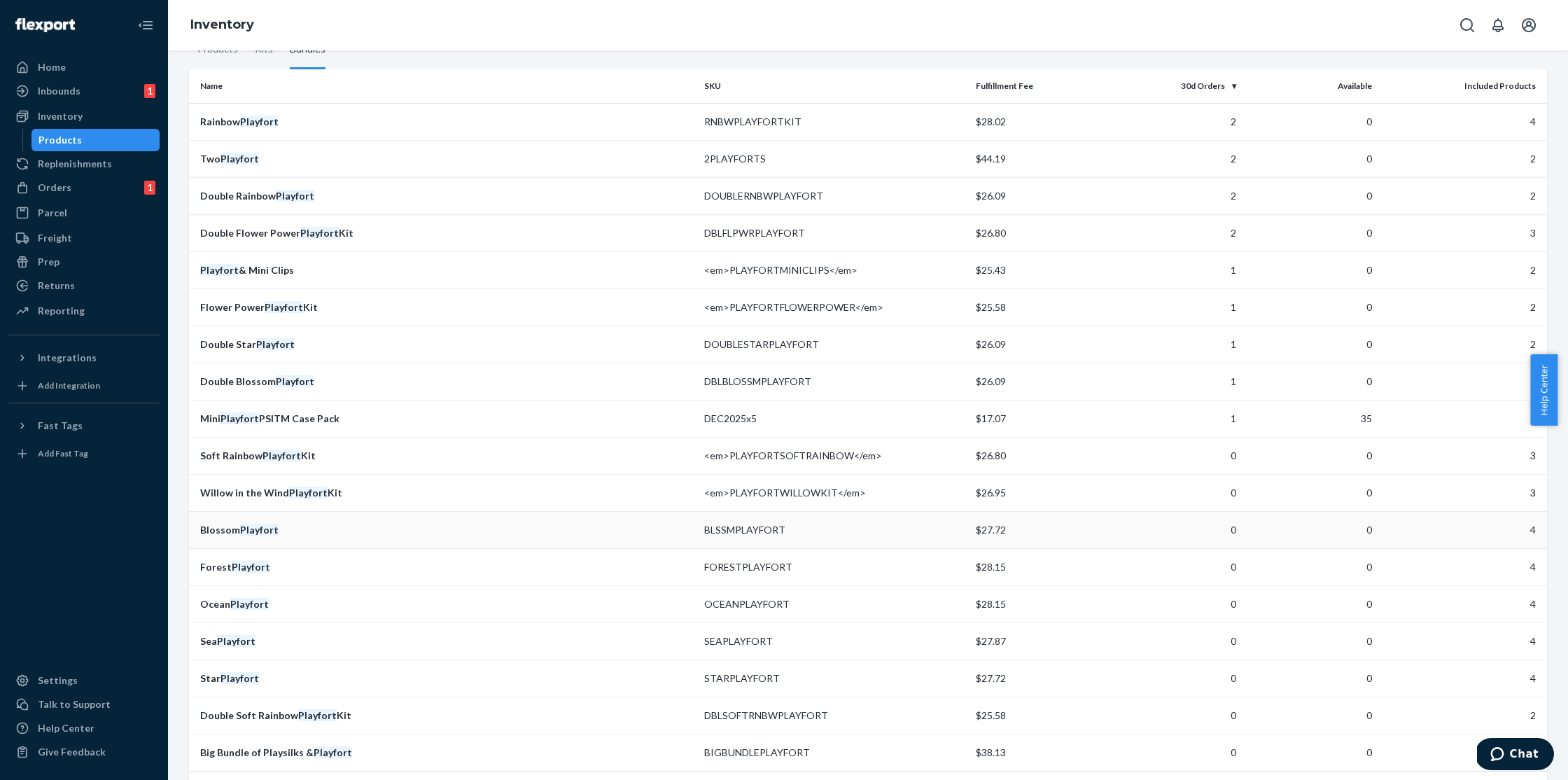
scroll to position [270, 0]
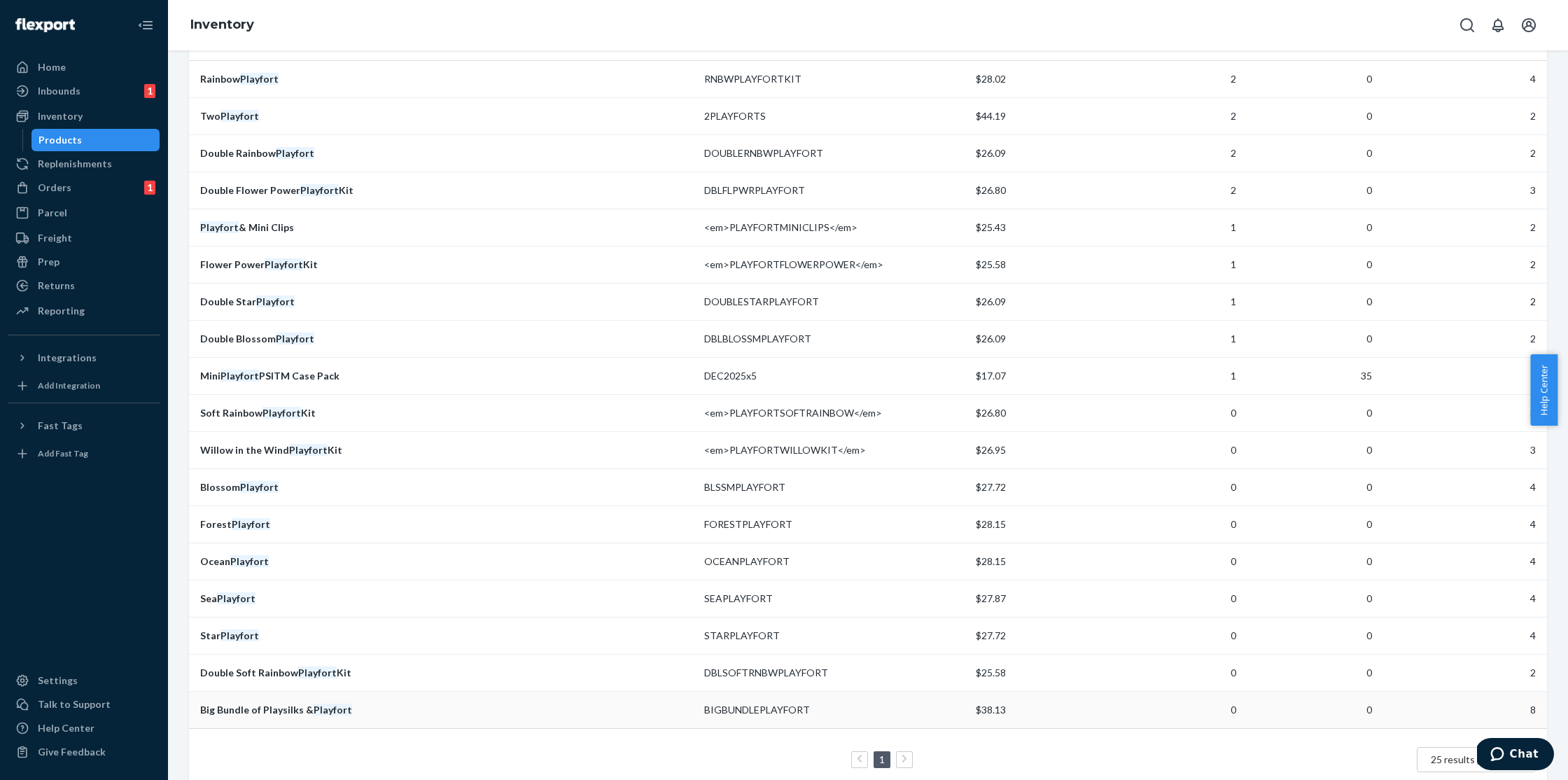
click at [338, 704] on em "Playfort" at bounding box center [333, 710] width 38 height 12
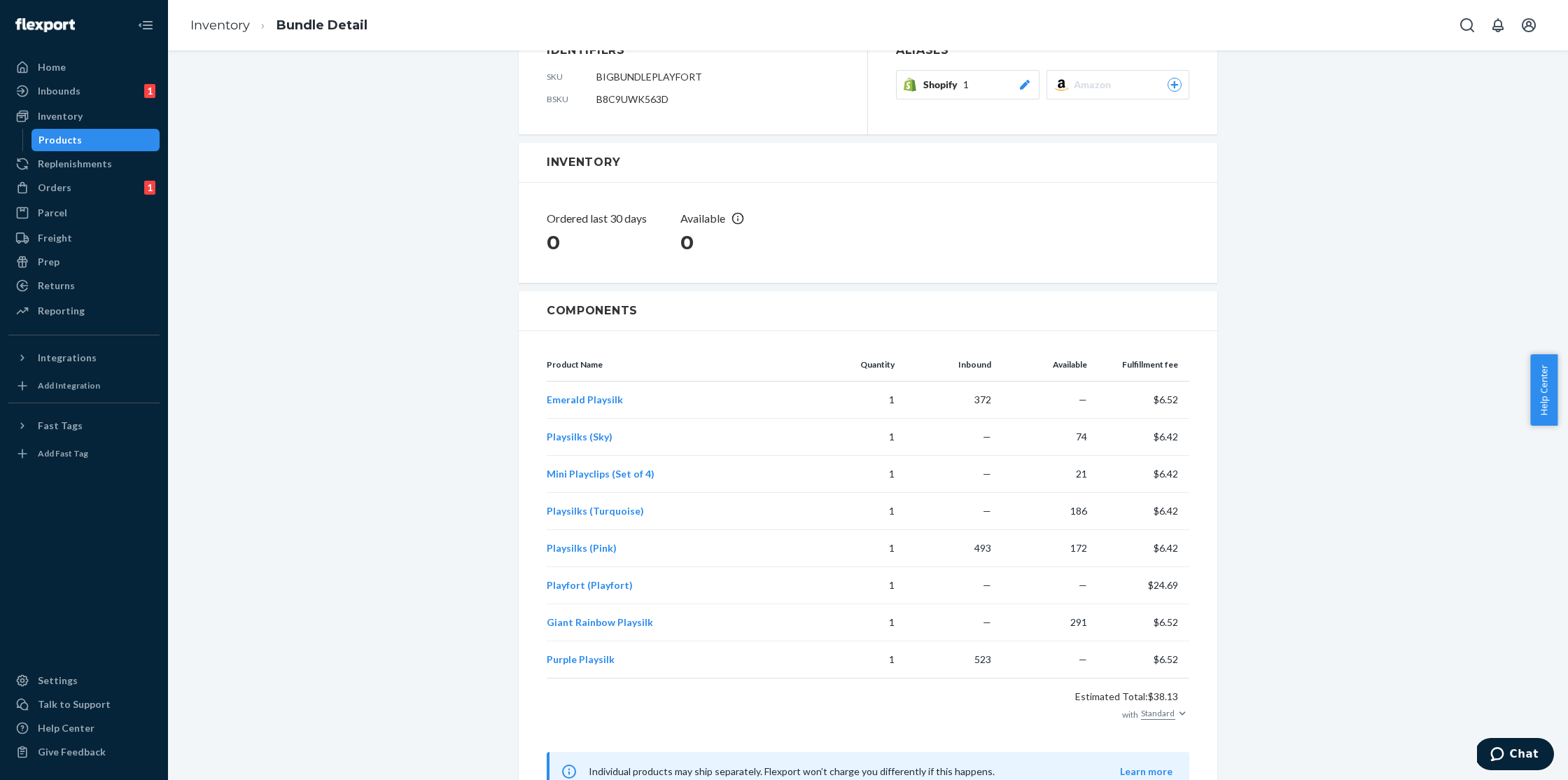
scroll to position [185, 0]
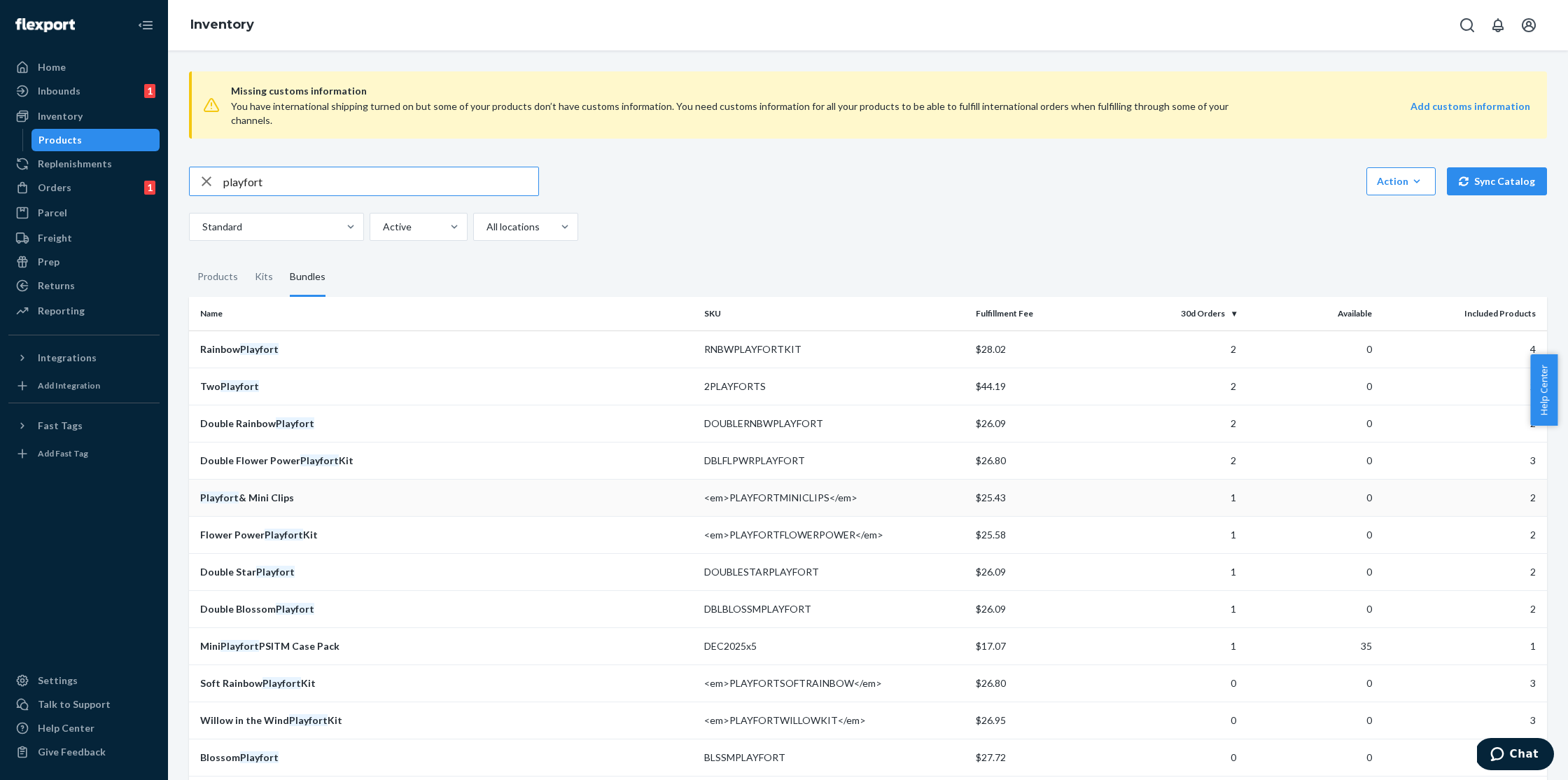
scroll to position [280, 0]
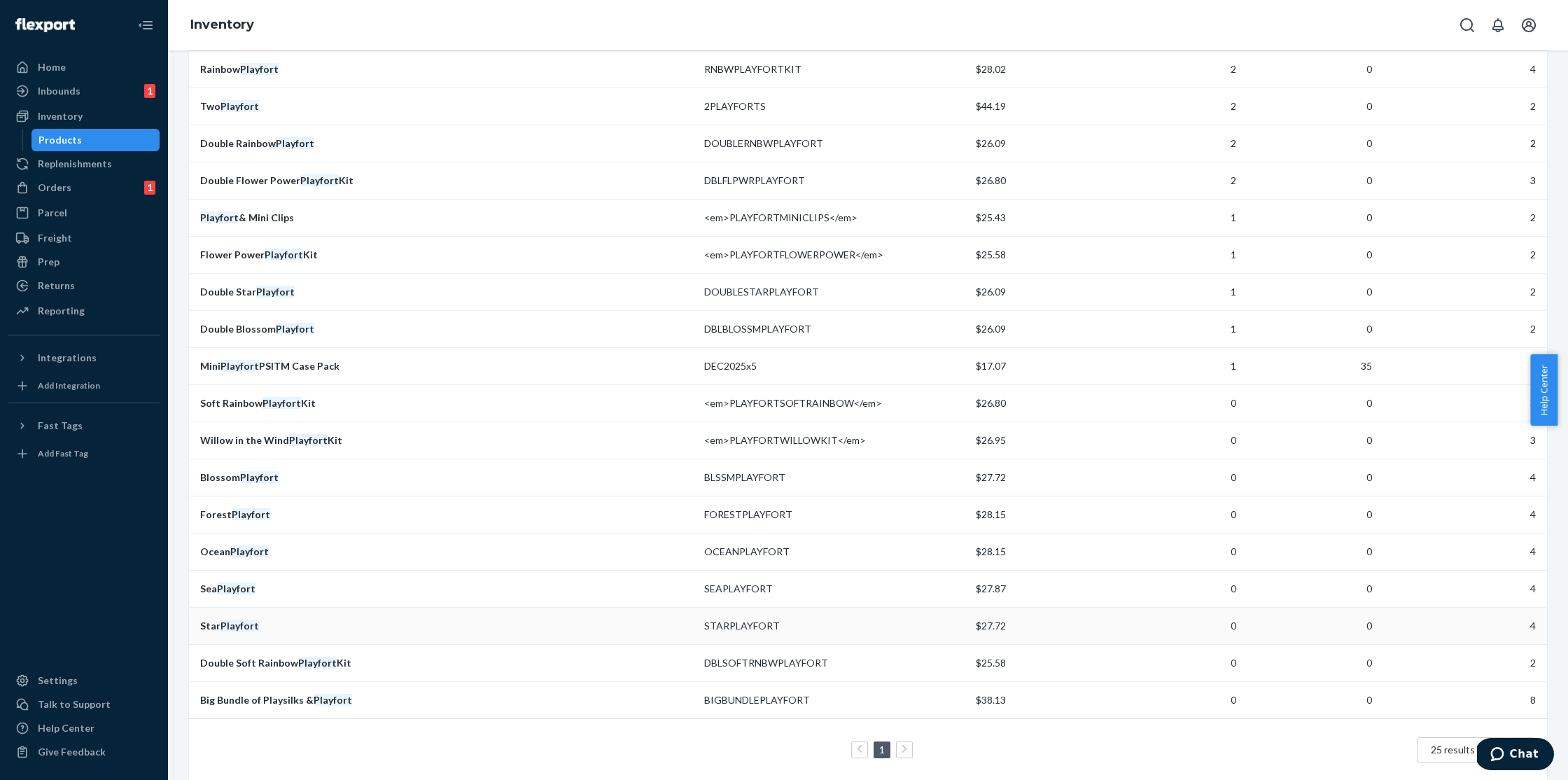
click at [294, 619] on div "Star Playfort" at bounding box center [446, 626] width 492 height 14
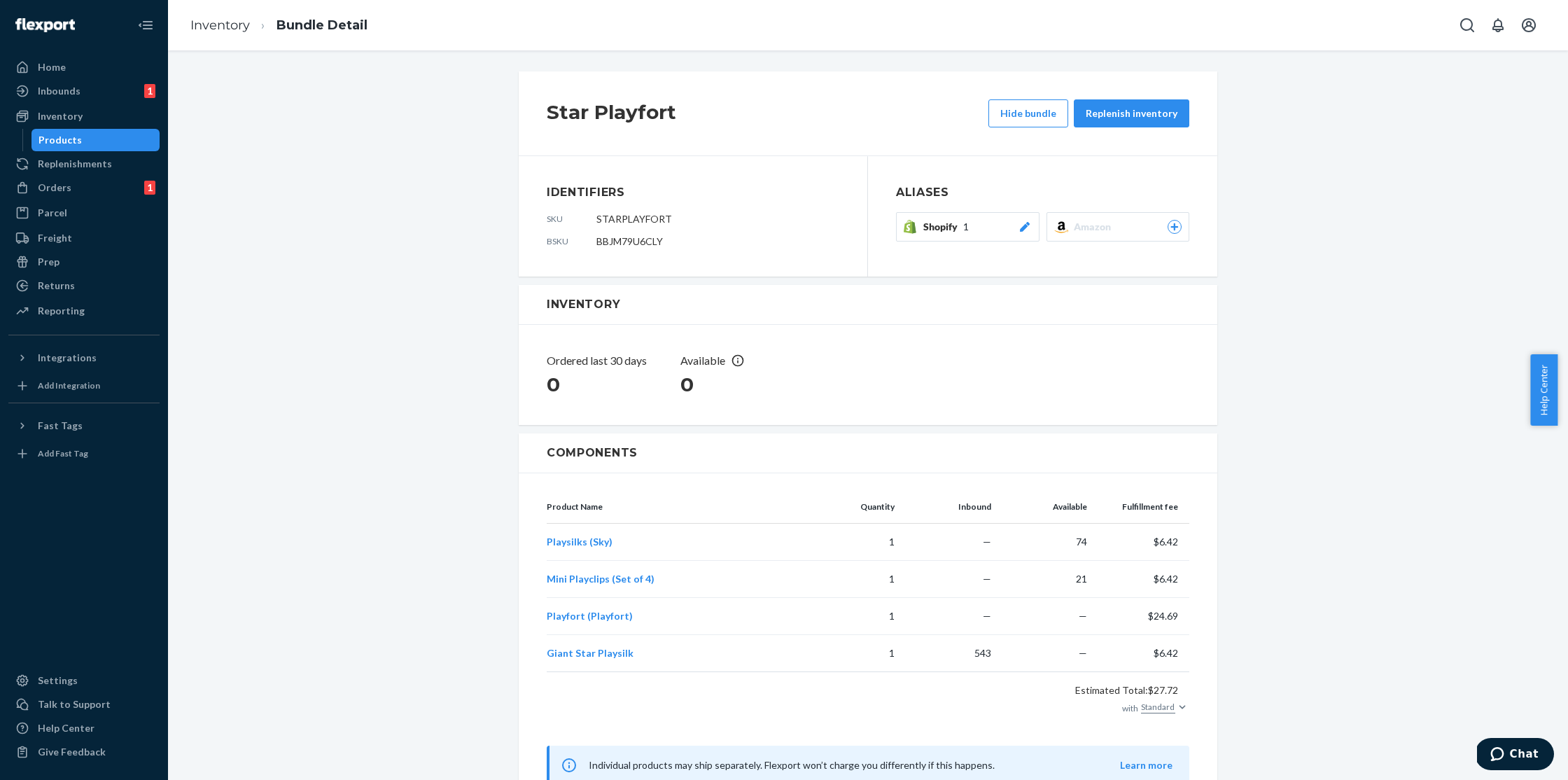
scroll to position [37, 0]
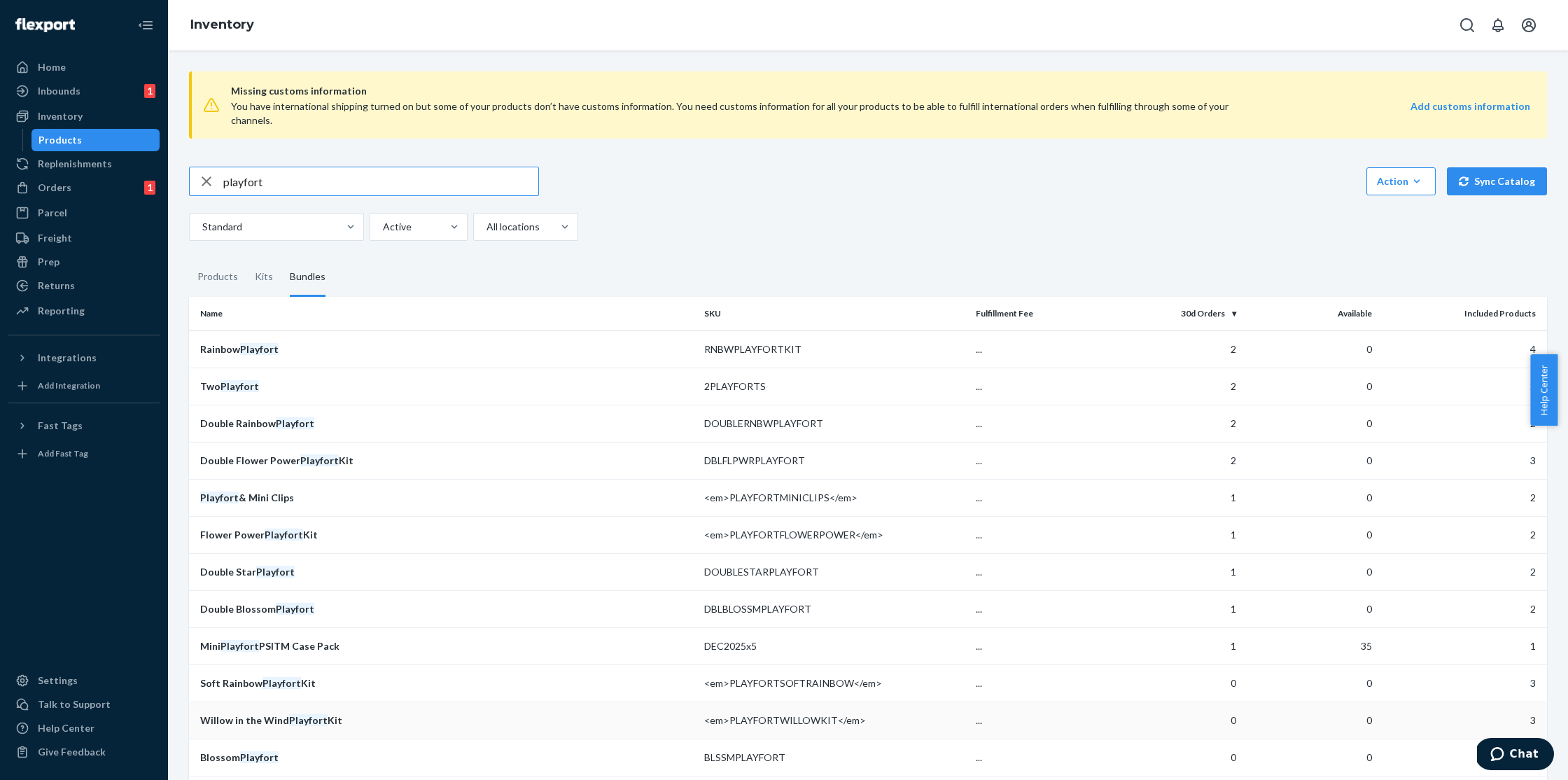
scroll to position [280, 0]
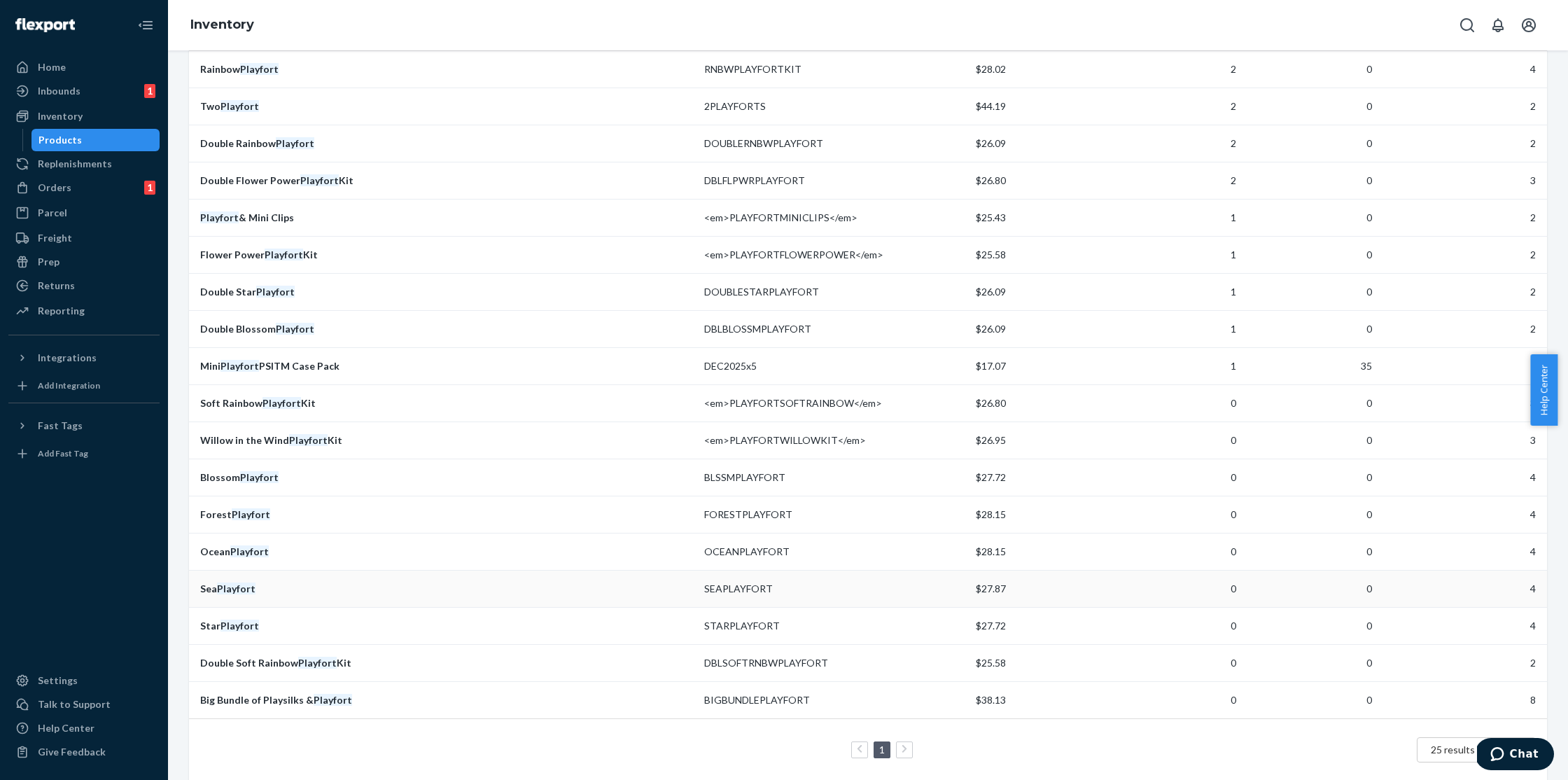
click at [284, 582] on div "Sea Playfort" at bounding box center [446, 589] width 492 height 14
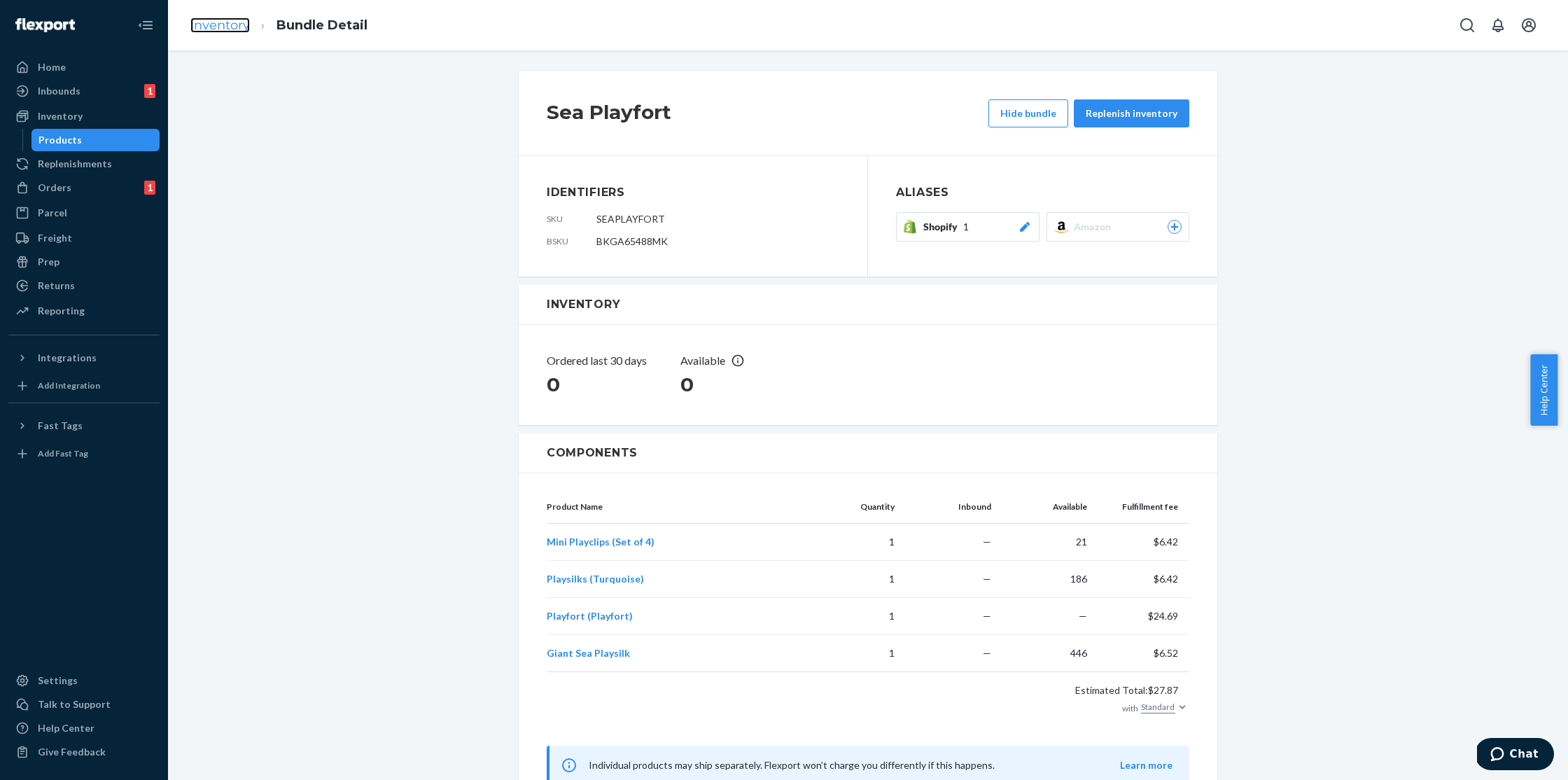
click at [238, 27] on link "Inventory" at bounding box center [220, 25] width 59 height 16
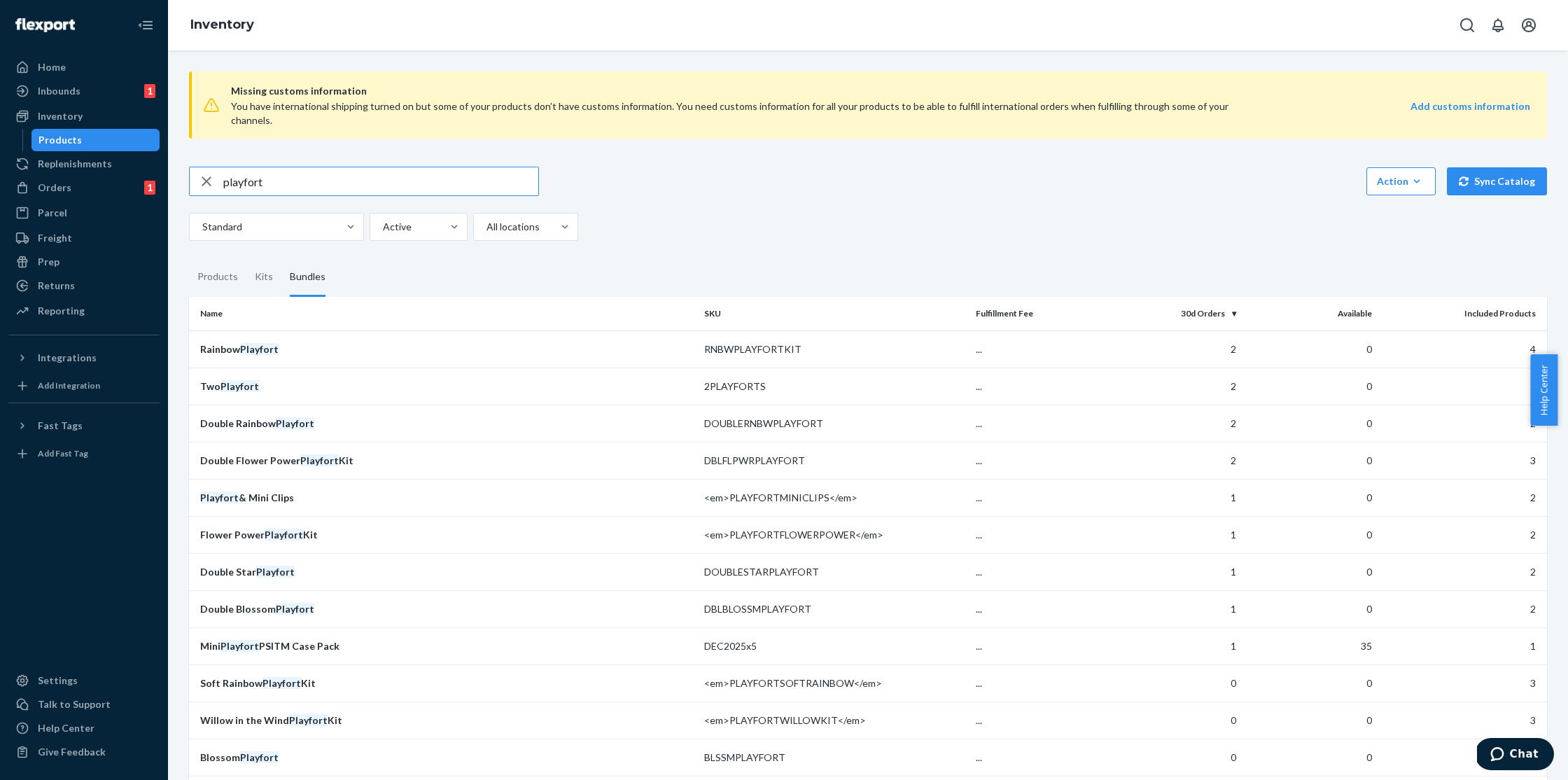
scroll to position [280, 0]
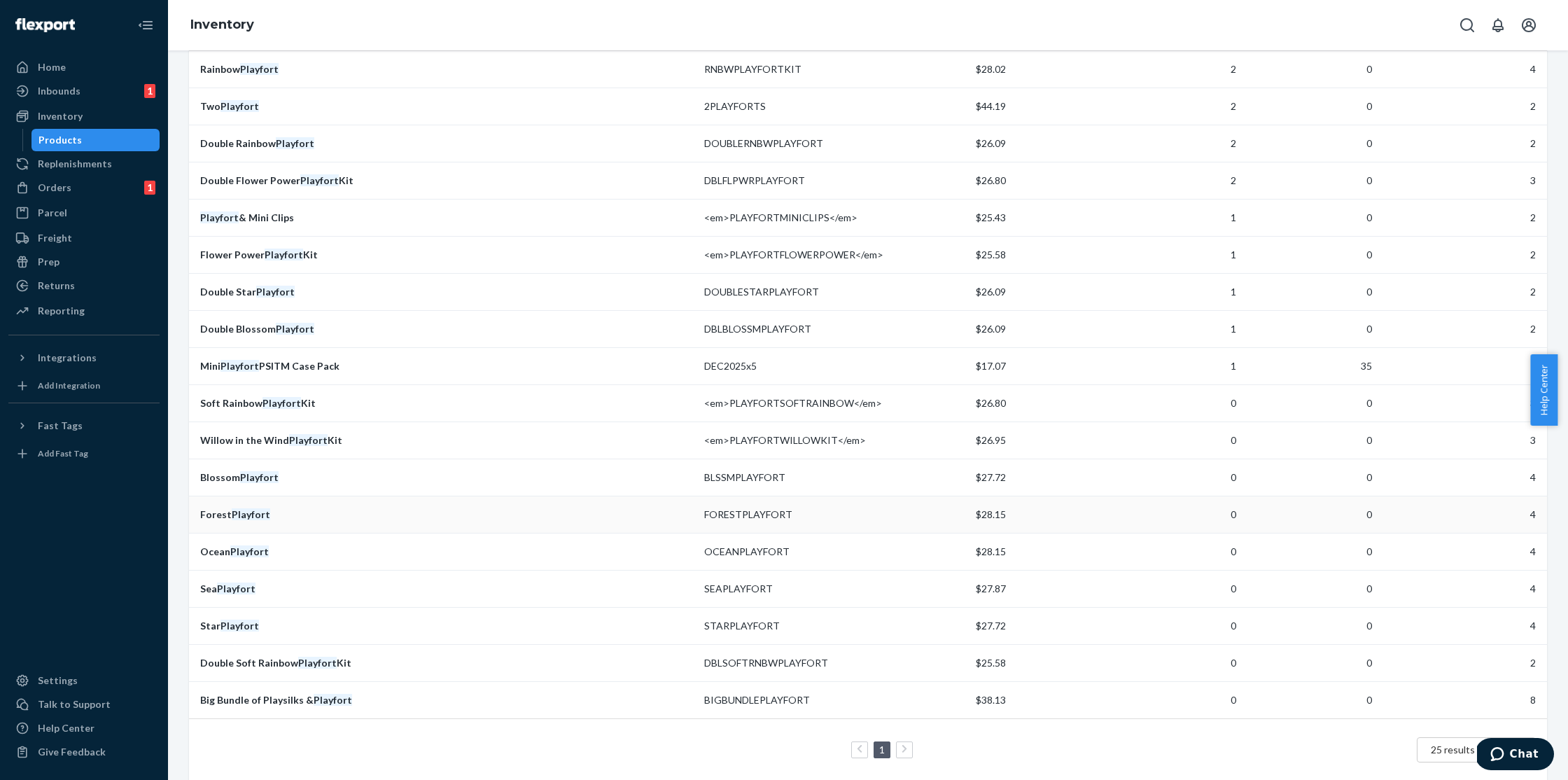
click at [292, 507] on div "Forest Playfort" at bounding box center [446, 514] width 492 height 14
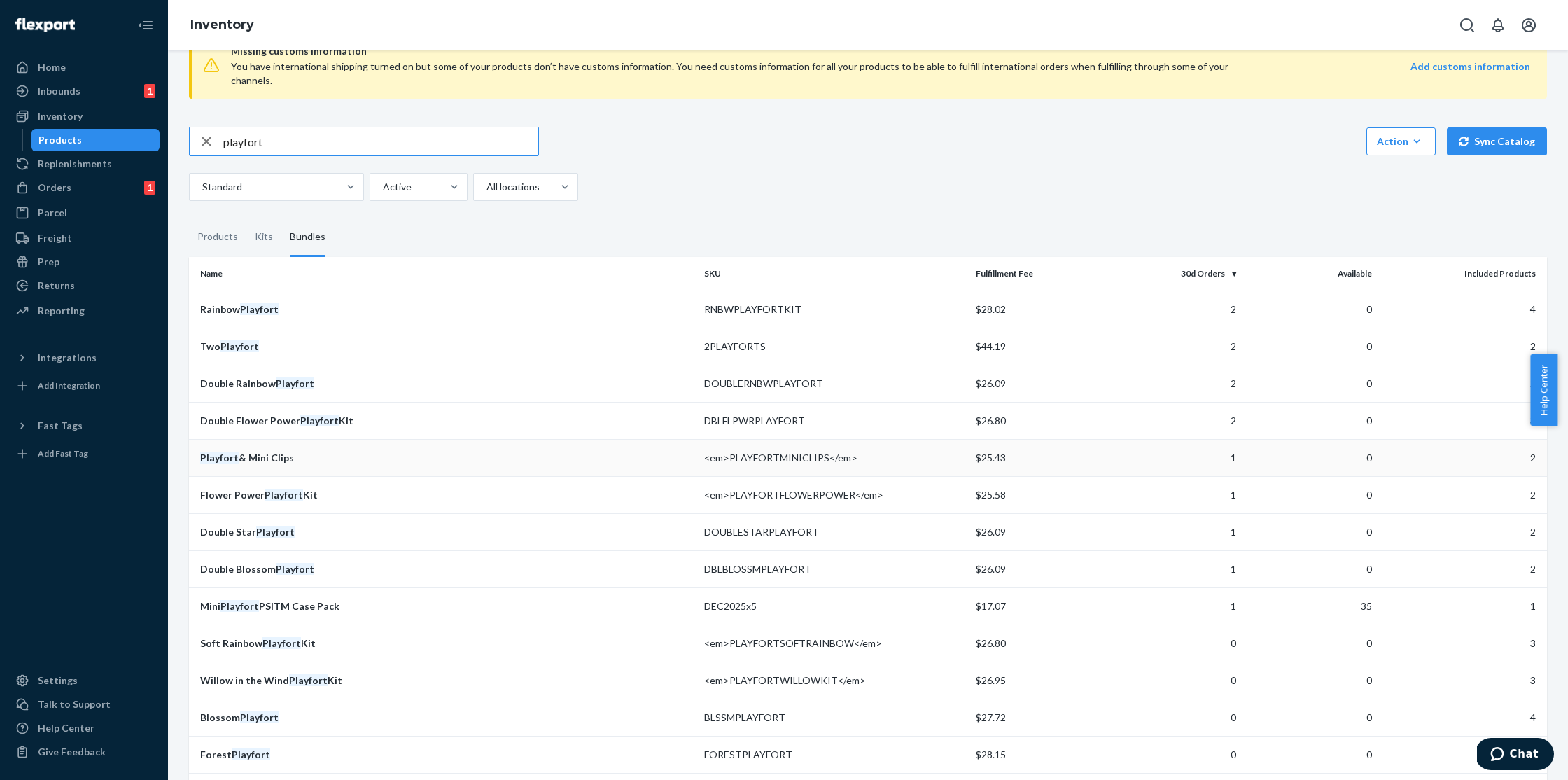
scroll to position [273, 0]
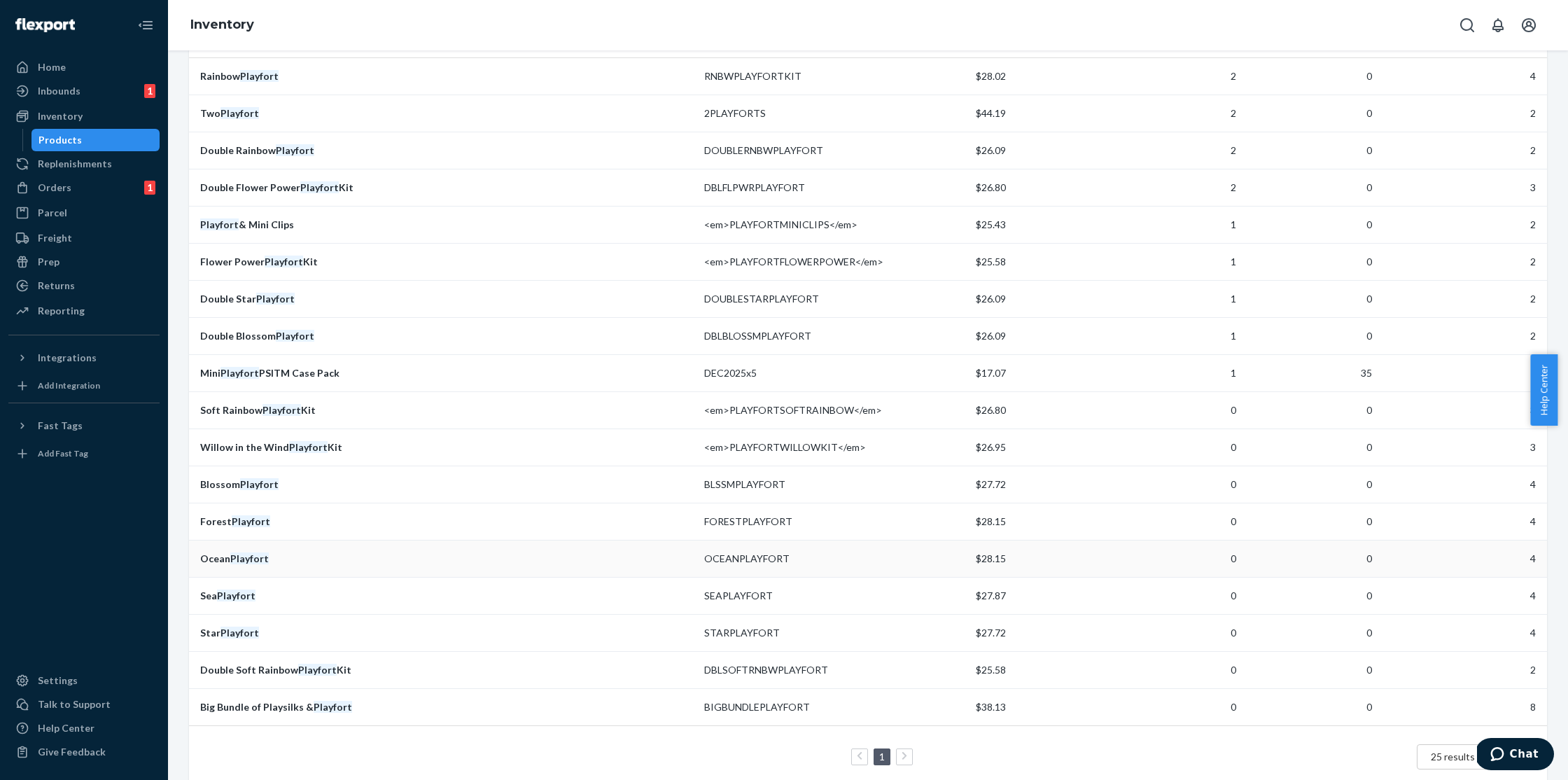
click at [291, 552] on div "Ocean Playfort" at bounding box center [446, 559] width 492 height 14
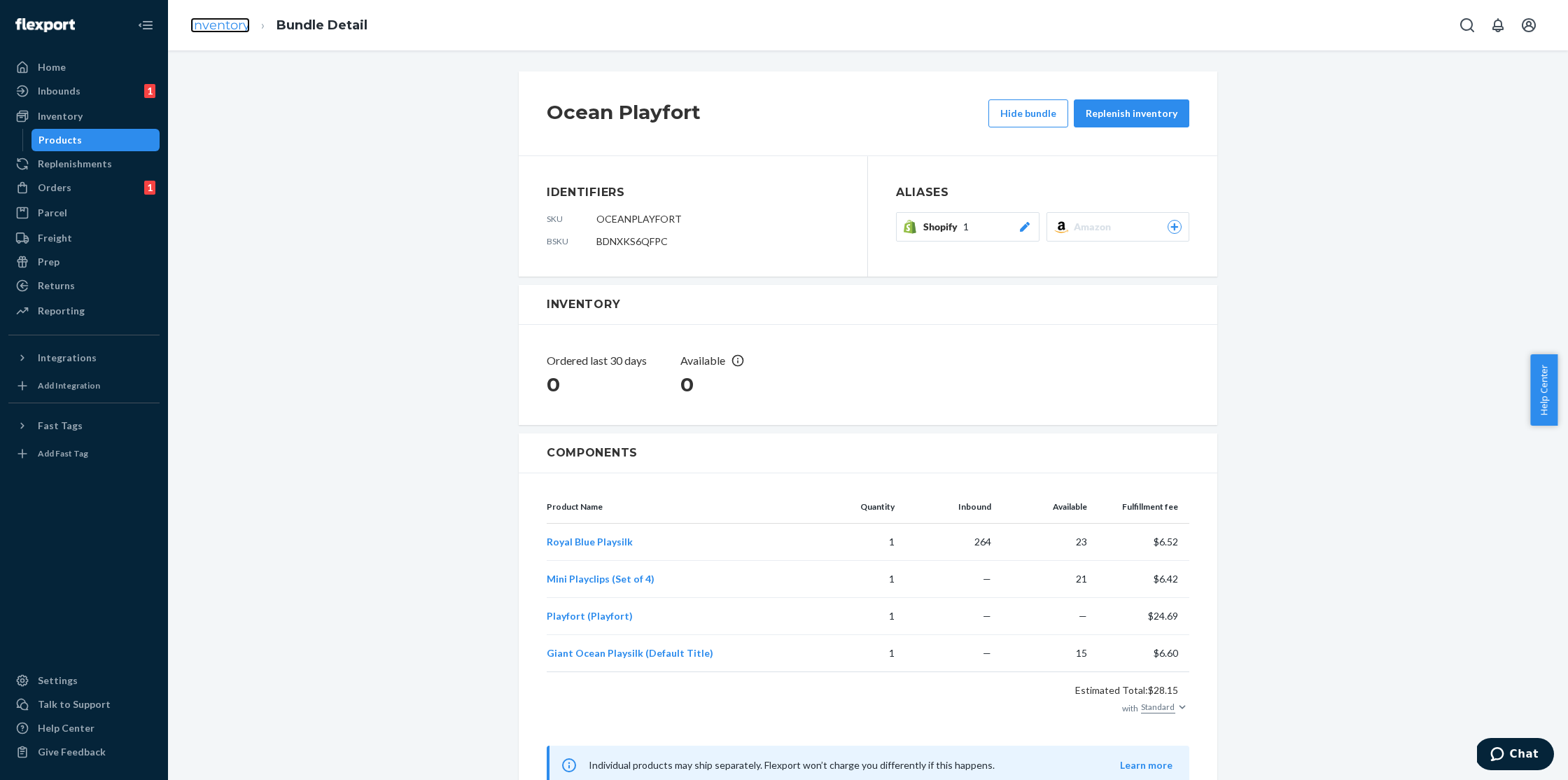
click at [235, 17] on link "Inventory" at bounding box center [220, 25] width 59 height 16
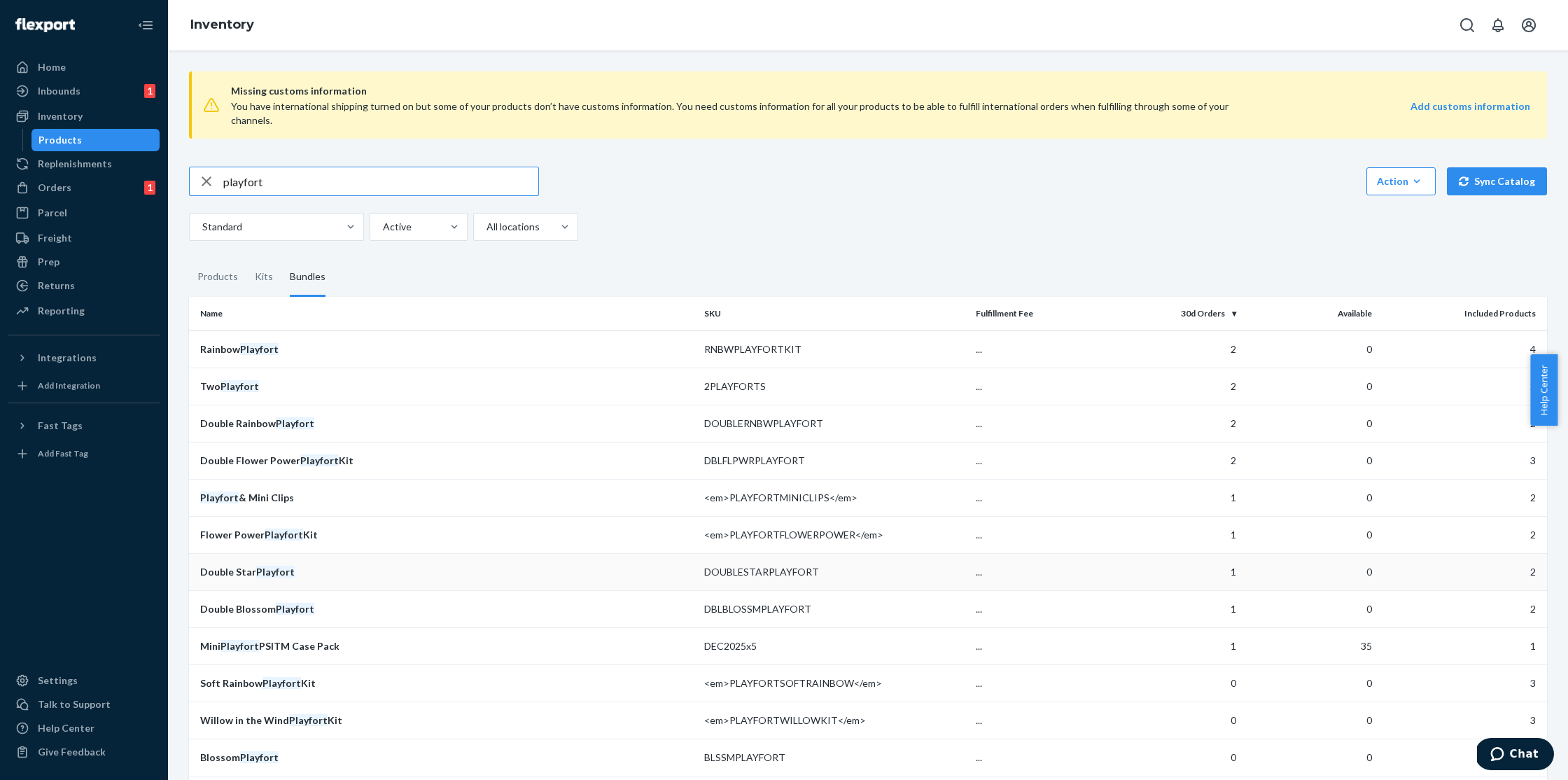
scroll to position [211, 0]
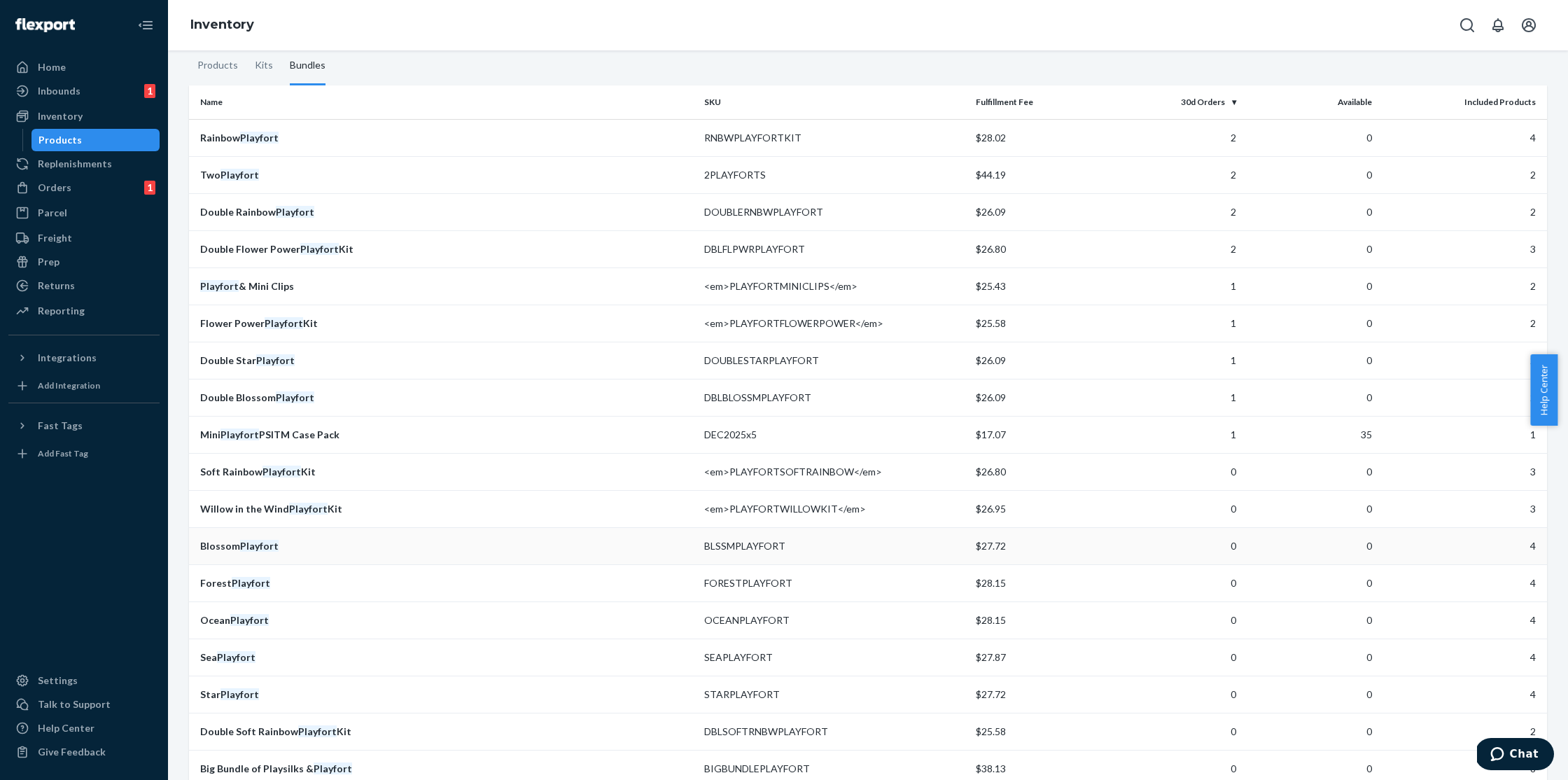
click at [316, 539] on td "Blossom Playfort" at bounding box center [444, 546] width 510 height 37
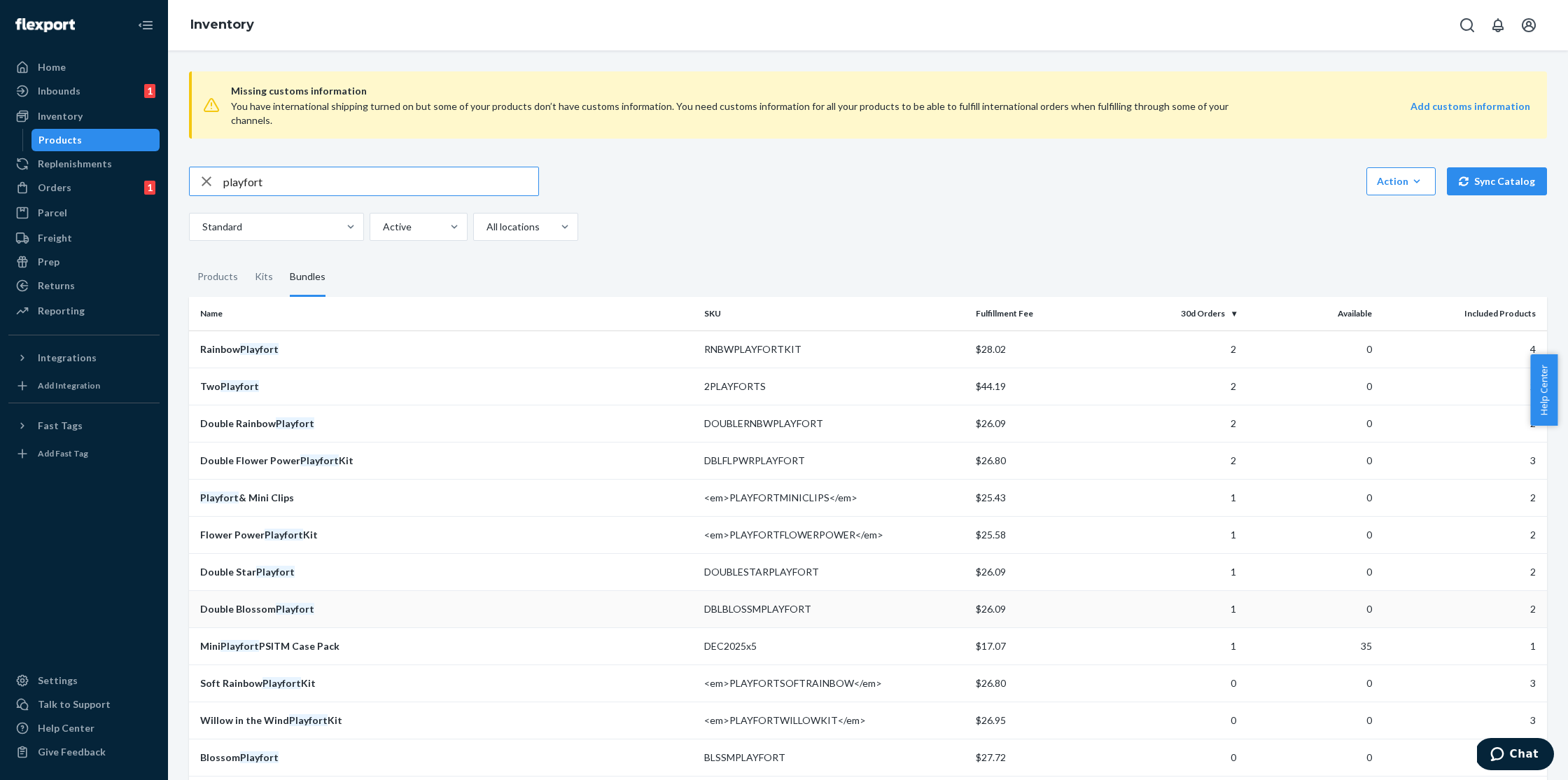
scroll to position [280, 0]
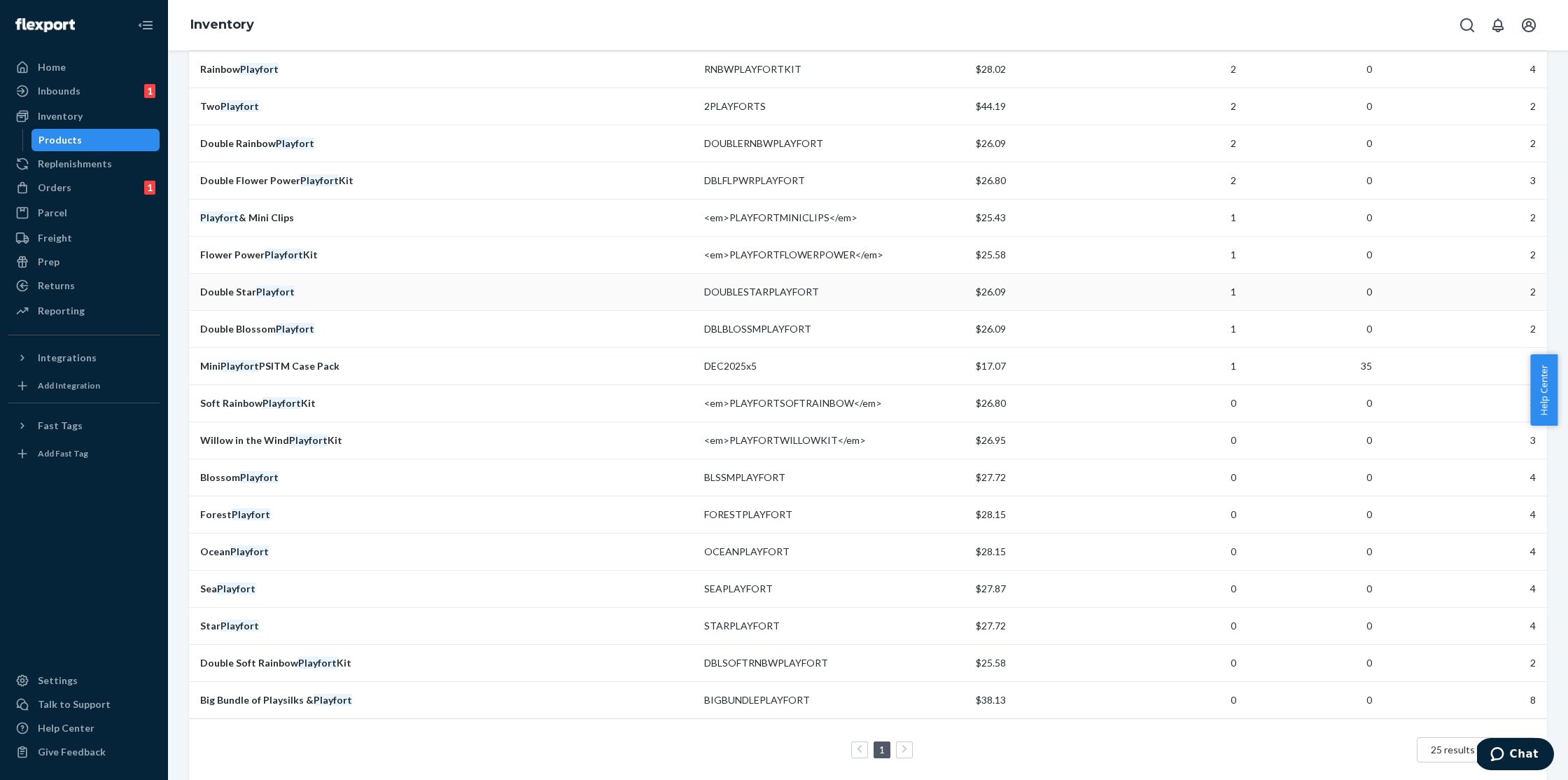
click at [242, 285] on div "Double Star Playfort" at bounding box center [446, 292] width 492 height 14
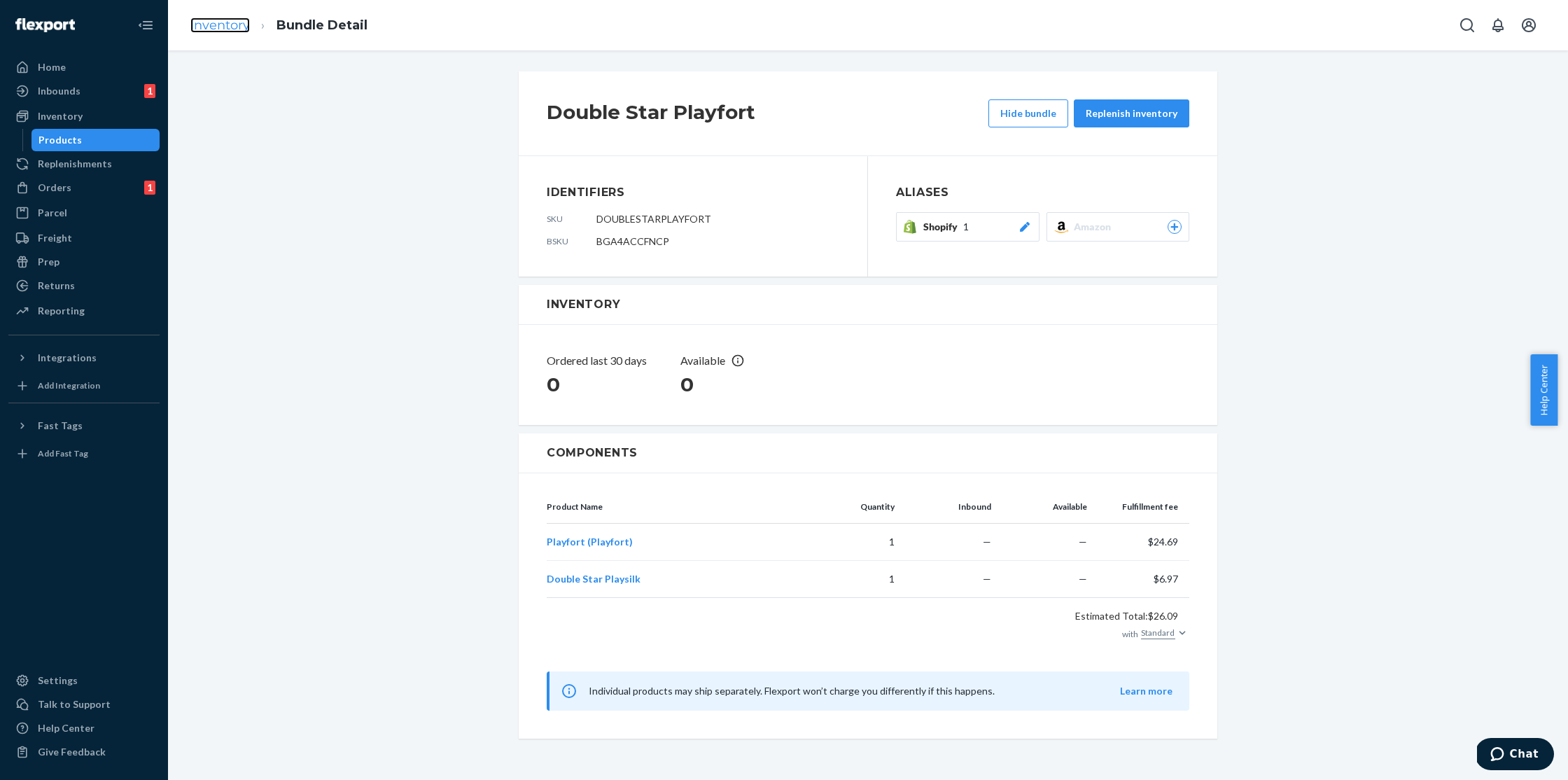
click at [228, 26] on link "Inventory" at bounding box center [220, 25] width 59 height 16
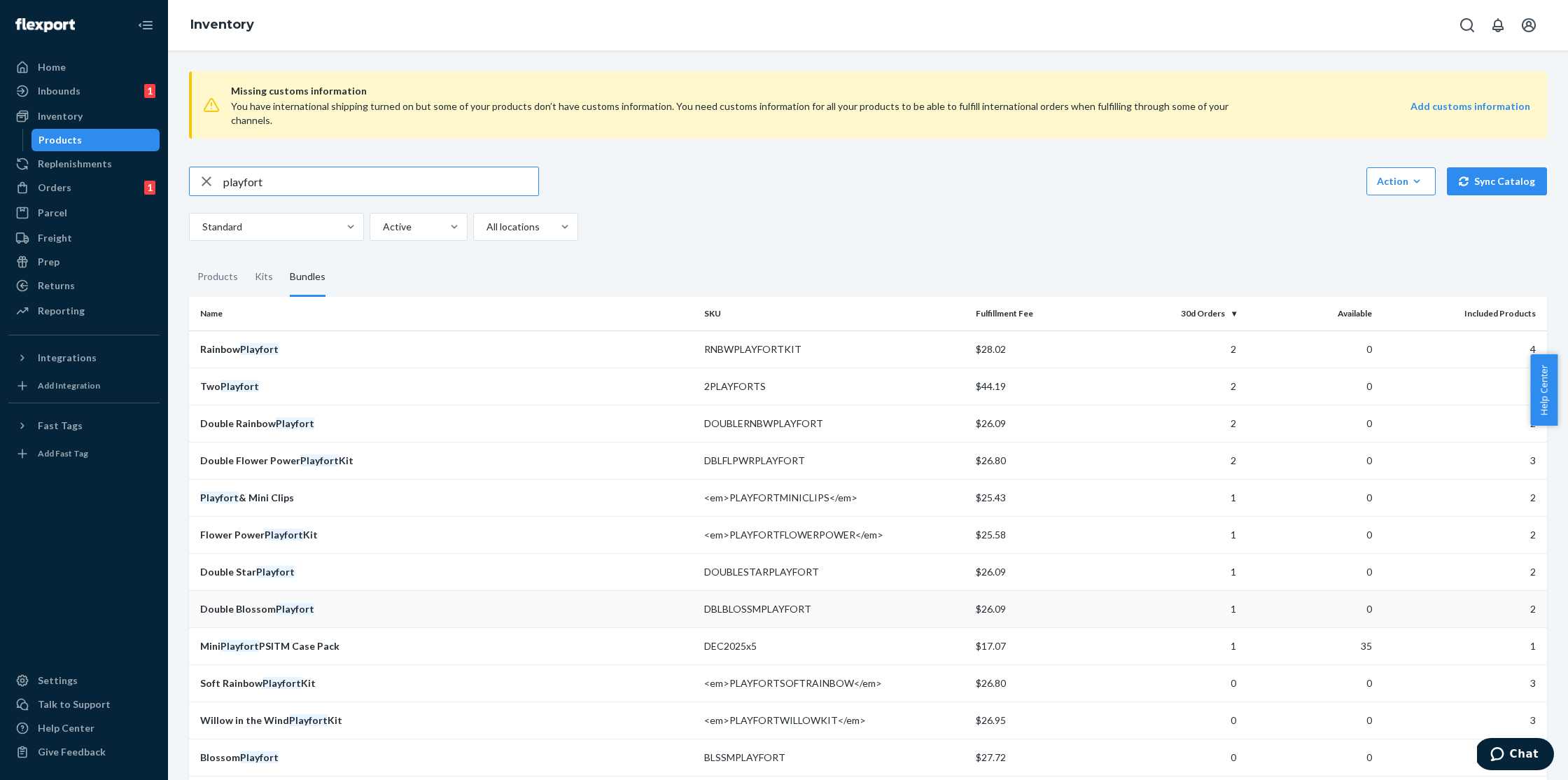
click at [354, 602] on div "Double Blossom Playfort" at bounding box center [446, 609] width 492 height 14
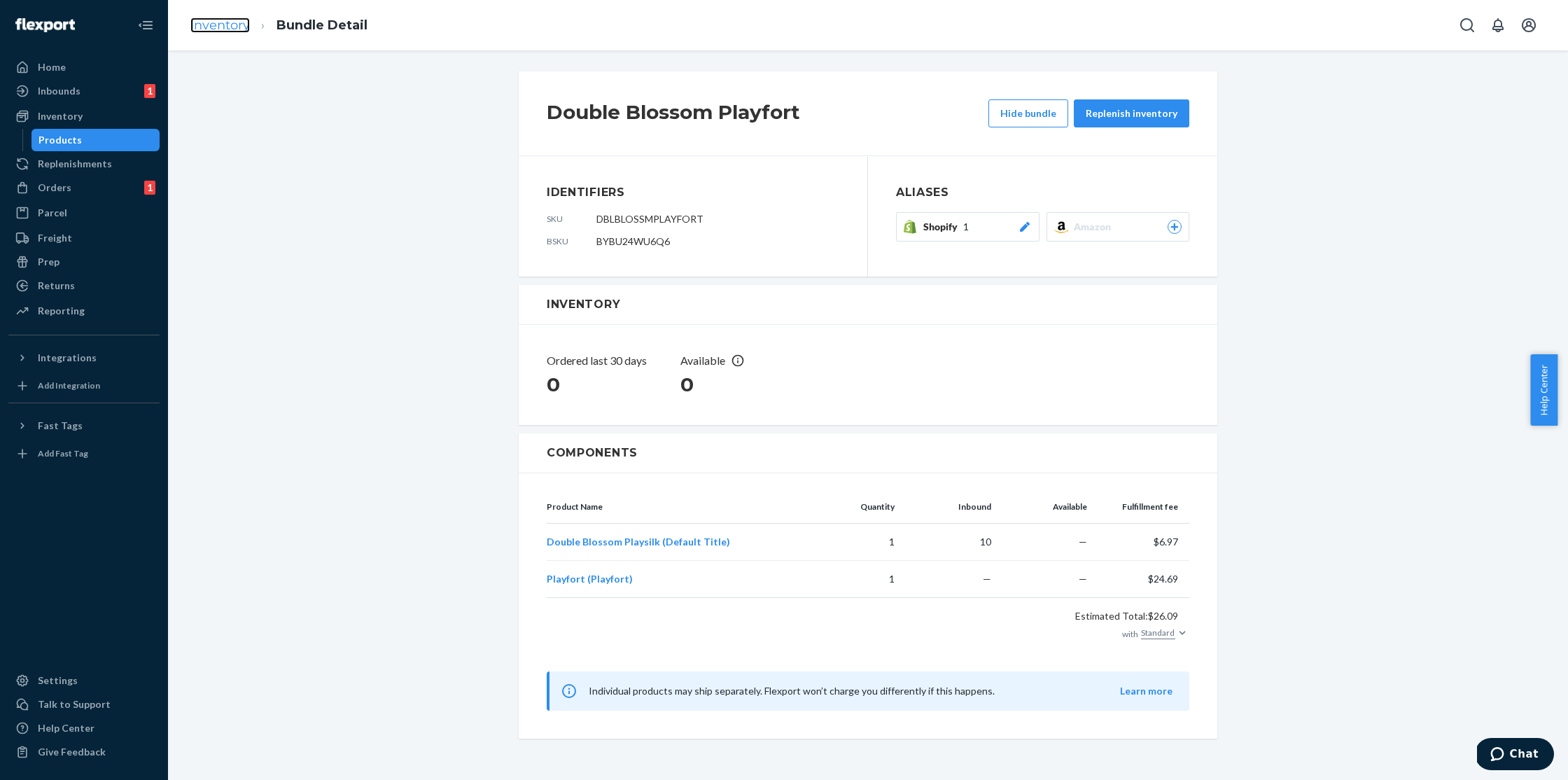
click at [212, 29] on link "Inventory" at bounding box center [220, 25] width 59 height 16
